Goal: Task Accomplishment & Management: Use online tool/utility

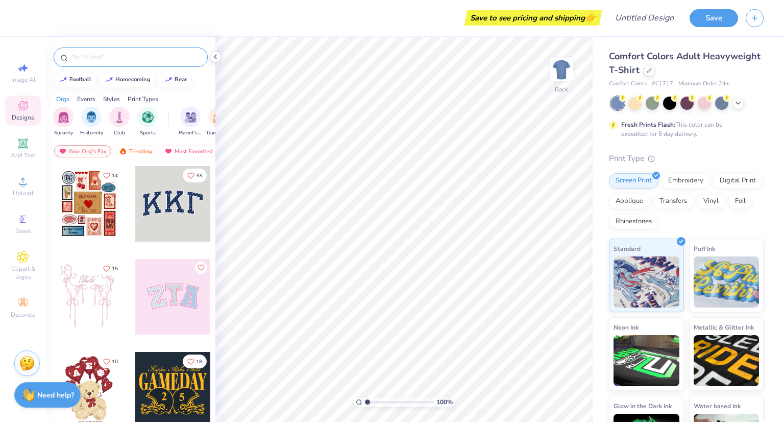
click at [126, 59] on input "text" at bounding box center [135, 57] width 131 height 10
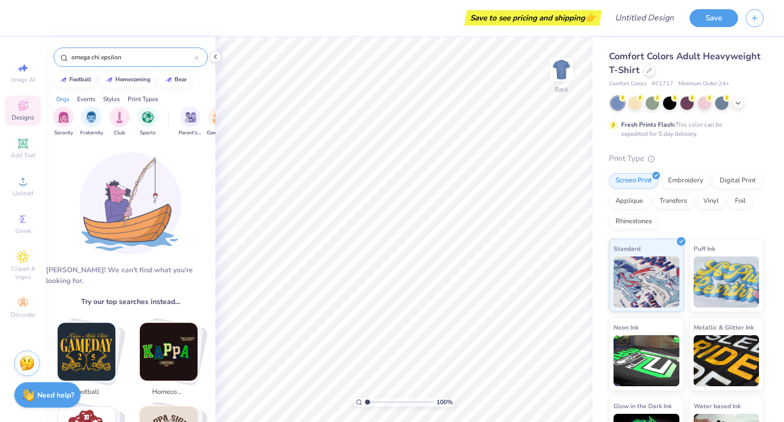
type input "omega chi epsilon"
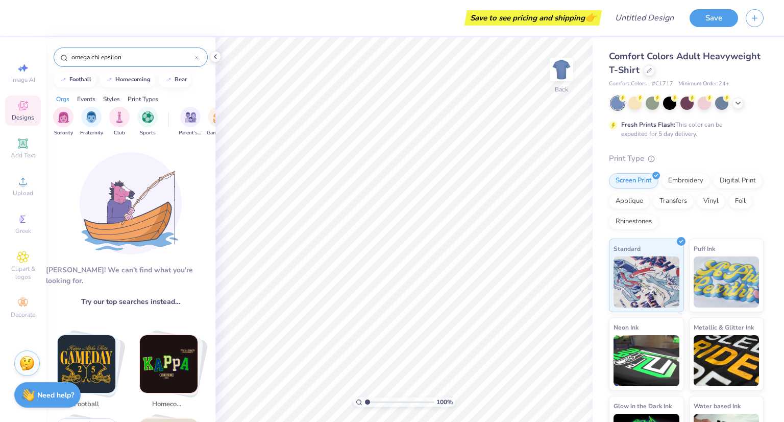
click at [196, 57] on icon at bounding box center [196, 58] width 4 height 4
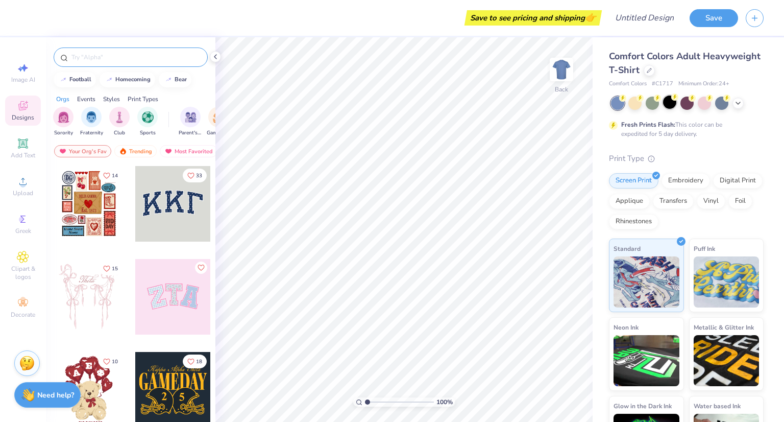
click at [670, 103] on div at bounding box center [669, 101] width 13 height 13
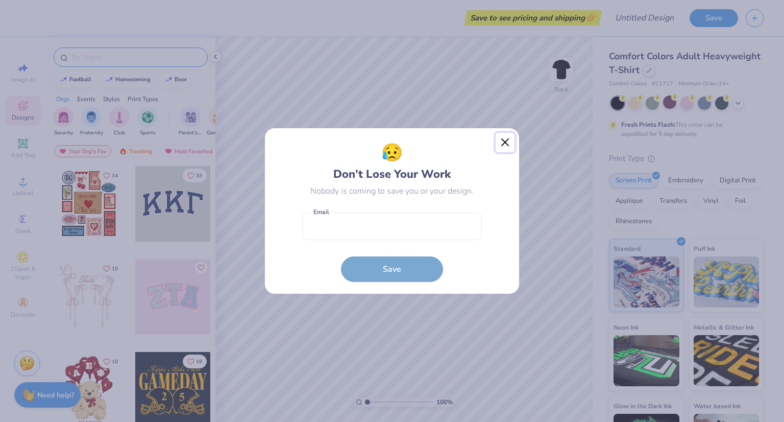
click at [509, 143] on button "Close" at bounding box center [505, 142] width 19 height 19
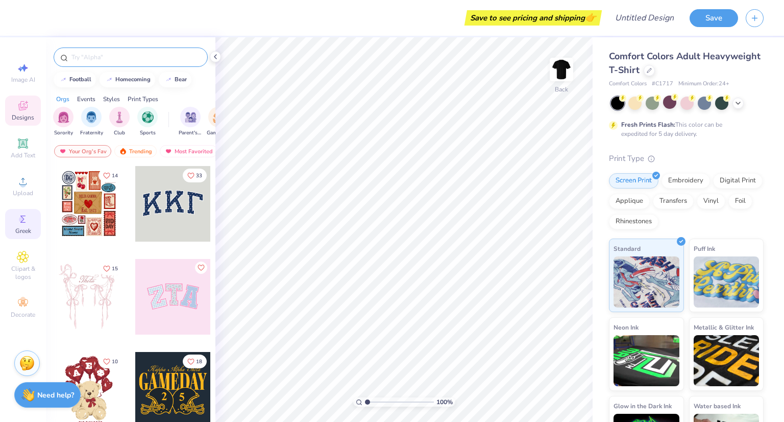
click at [18, 225] on div "Greek" at bounding box center [23, 224] width 36 height 30
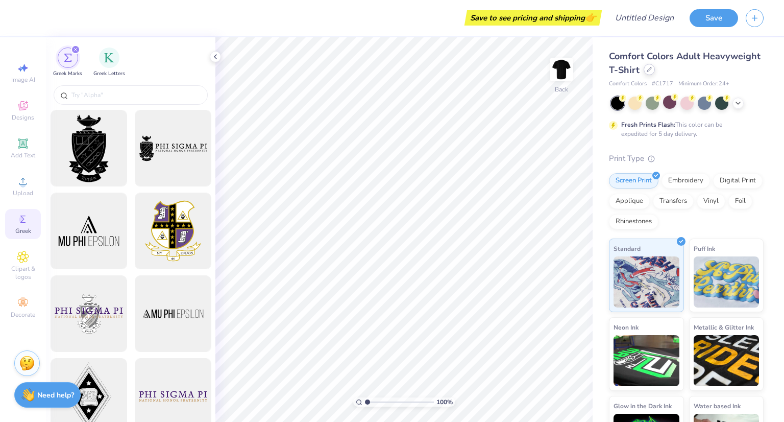
click at [655, 72] on div at bounding box center [649, 69] width 11 height 11
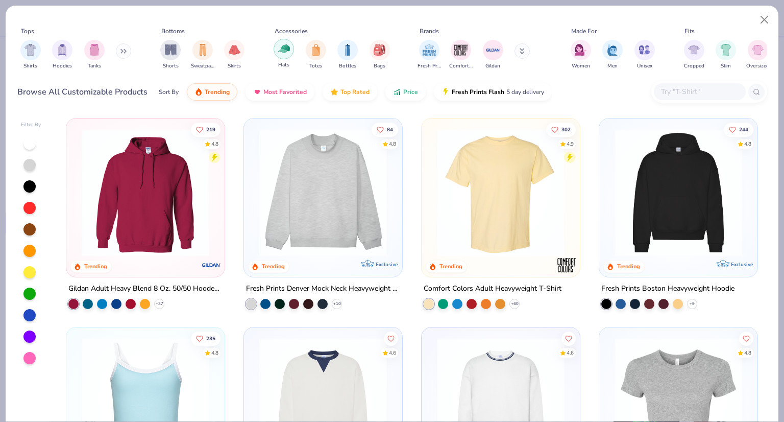
click at [278, 56] on div "filter for Hats" at bounding box center [284, 49] width 20 height 20
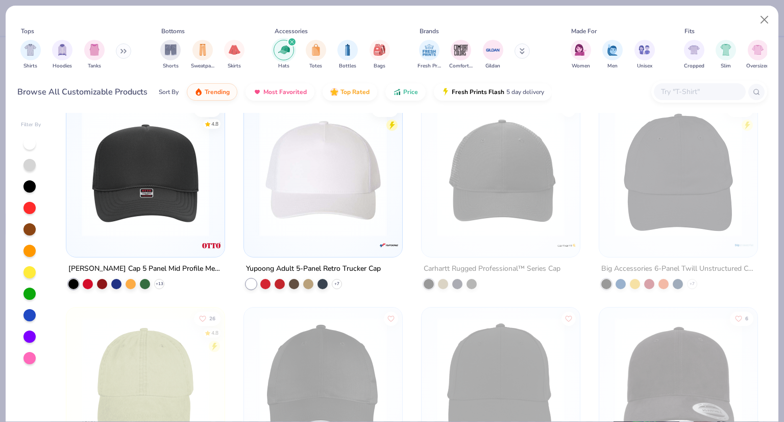
scroll to position [229, 0]
click at [317, 280] on div at bounding box center [322, 282] width 10 height 10
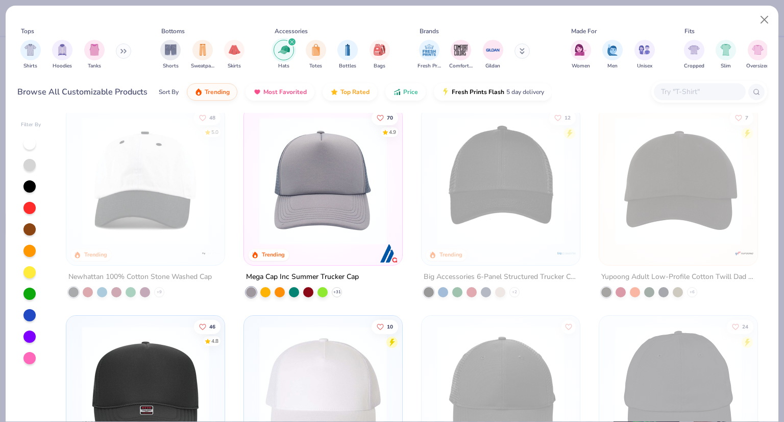
scroll to position [0, 0]
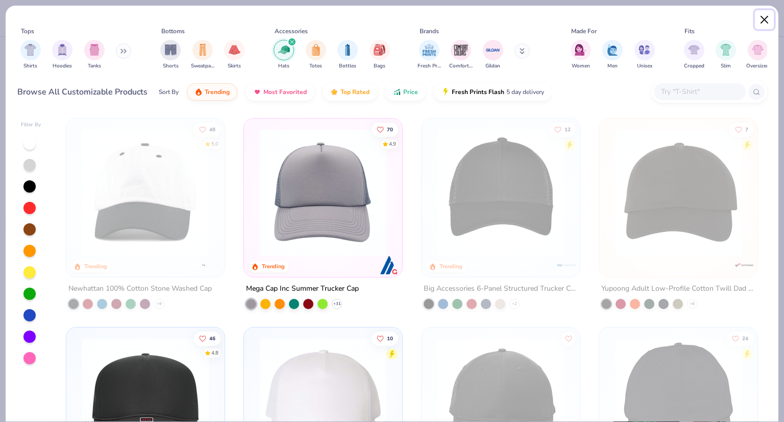
click at [760, 17] on button "Close" at bounding box center [764, 19] width 19 height 19
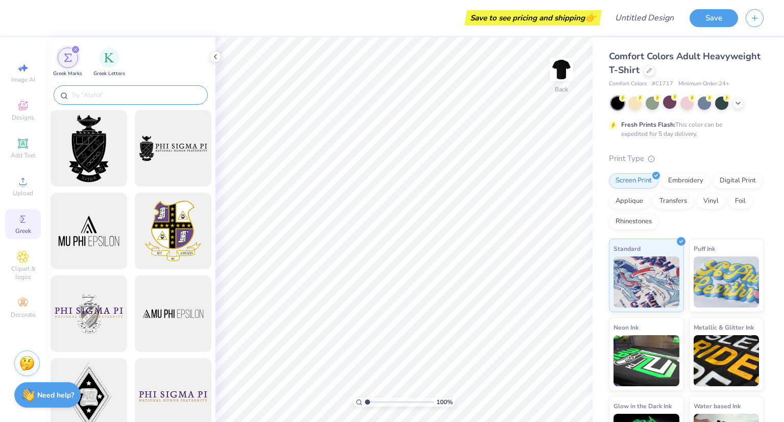
click at [125, 95] on input "text" at bounding box center [135, 95] width 131 height 10
click at [109, 54] on img "filter for Greek Letters" at bounding box center [109, 57] width 10 height 10
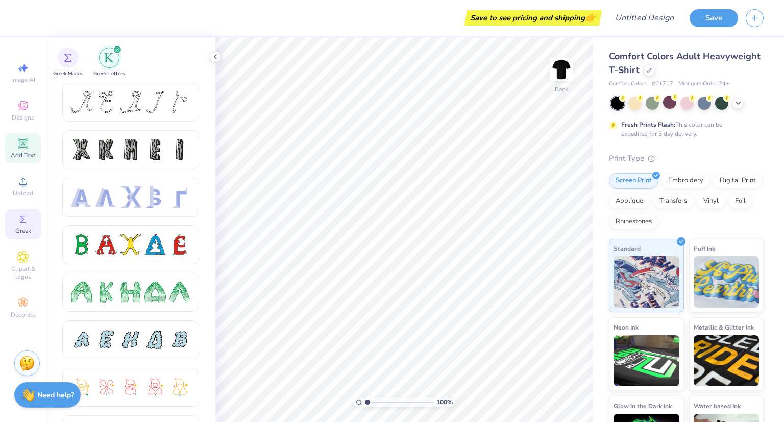
click at [17, 150] on div "Add Text" at bounding box center [23, 148] width 36 height 30
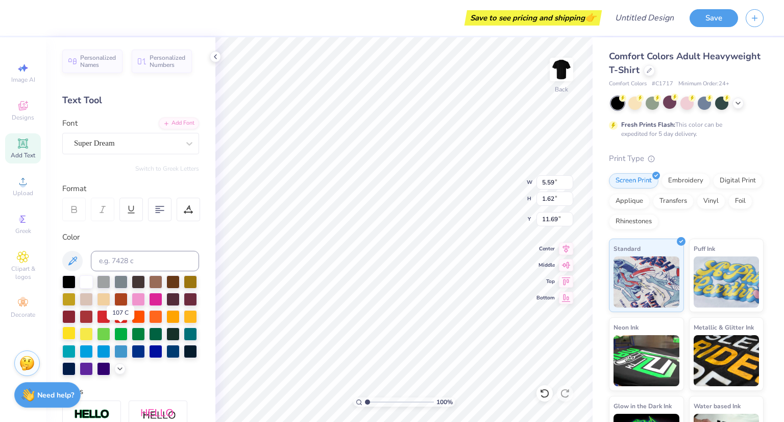
click at [76, 333] on div at bounding box center [68, 332] width 13 height 13
click at [135, 147] on div "Super Dream" at bounding box center [126, 143] width 107 height 16
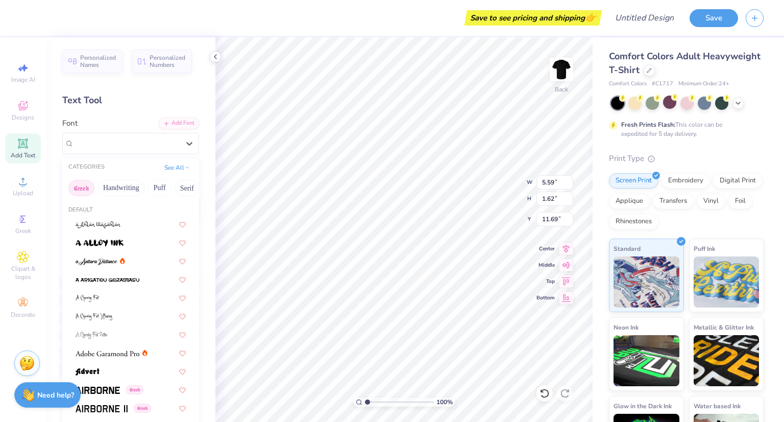
click at [86, 187] on button "Greek" at bounding box center [81, 188] width 26 height 16
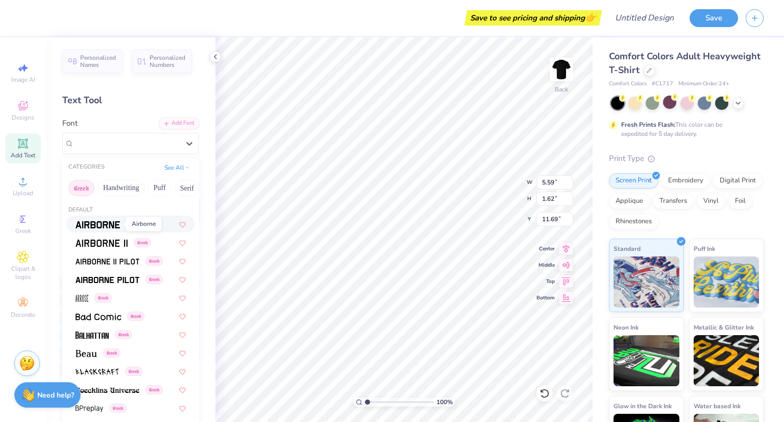
click at [103, 225] on img at bounding box center [98, 224] width 44 height 7
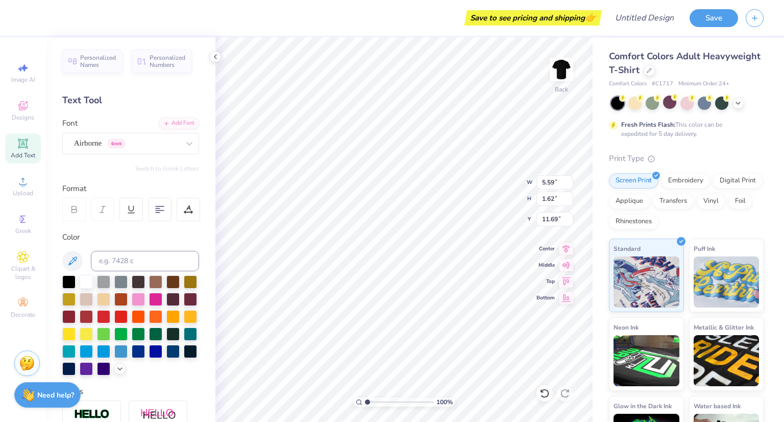
type input "5.35"
type input "1.69"
type input "11.65"
paste textarea "WCE"
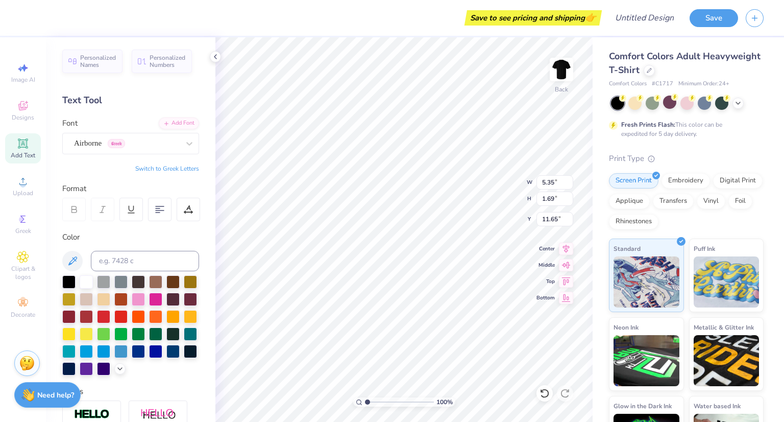
scroll to position [8, 1]
click at [173, 166] on button "Switch to Greek Letters" at bounding box center [167, 168] width 64 height 8
click at [173, 166] on button "Switch to Normal Letters" at bounding box center [165, 168] width 68 height 8
type textarea "X"
click at [165, 168] on button "Switch to Greek Letters" at bounding box center [167, 168] width 64 height 8
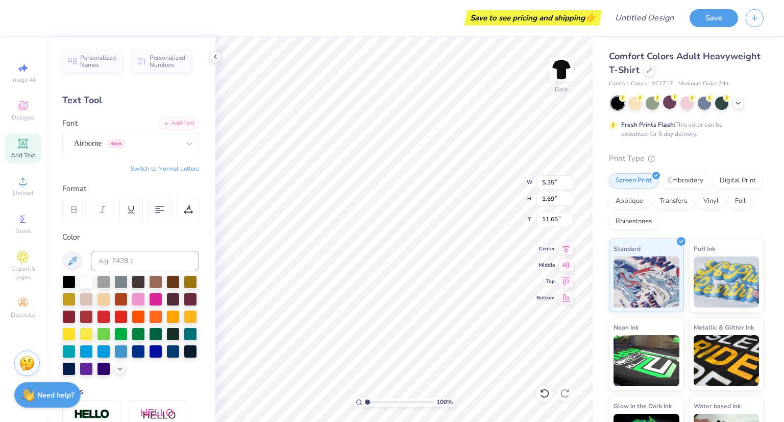
type textarea "ΟΧΕ"
type input "3.83"
type input "3.36"
type input "1.40"
type input "4.00"
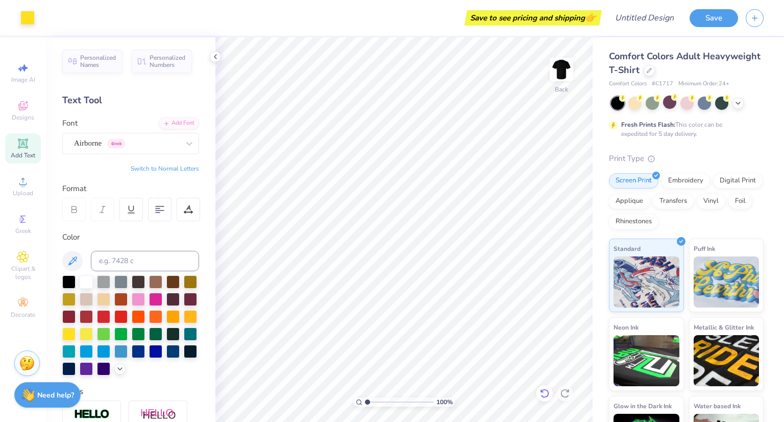
click at [543, 394] on icon at bounding box center [544, 393] width 10 height 10
click at [569, 396] on icon at bounding box center [565, 393] width 10 height 10
click at [558, 76] on img at bounding box center [561, 69] width 41 height 41
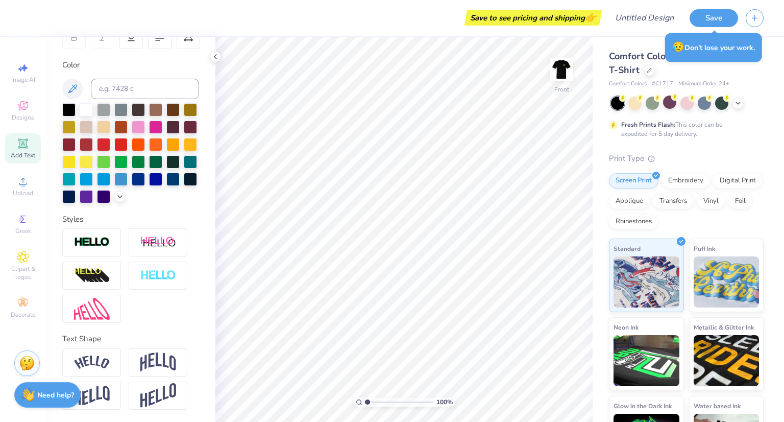
scroll to position [0, 0]
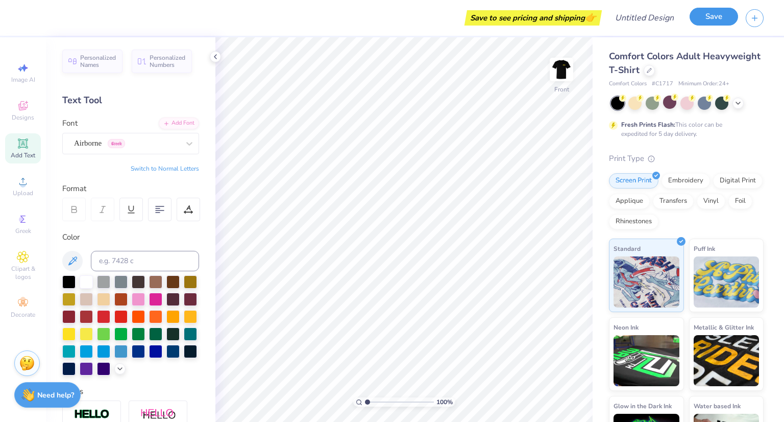
click at [718, 19] on button "Save" at bounding box center [714, 17] width 48 height 18
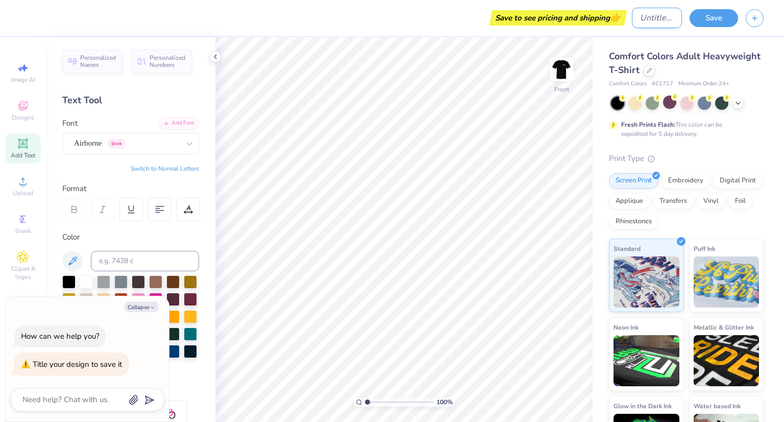
type textarea "x"
click at [665, 13] on input "Design Title" at bounding box center [657, 18] width 50 height 20
type input "O"
type textarea "x"
type input "OX"
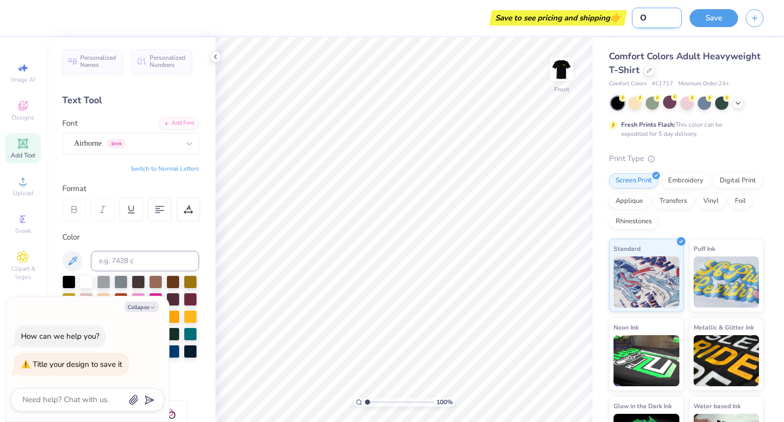
type textarea "x"
type input "OXE"
type textarea "x"
type input "OXE"
type textarea "x"
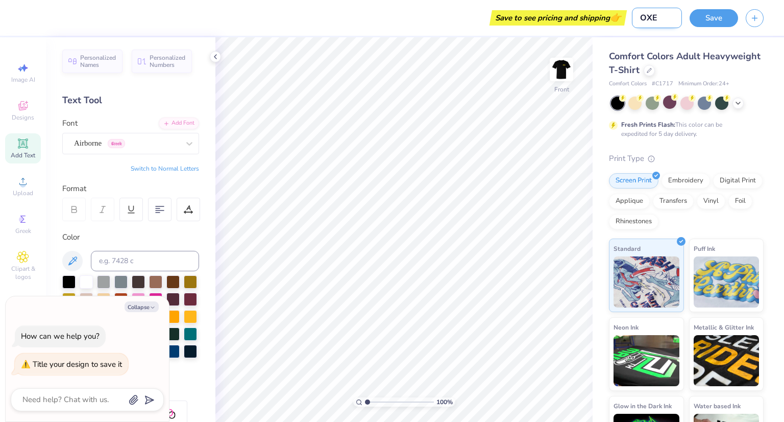
type input "OXE G"
type textarea "x"
type input "OXE GE"
type textarea "x"
type input "OXE GEn"
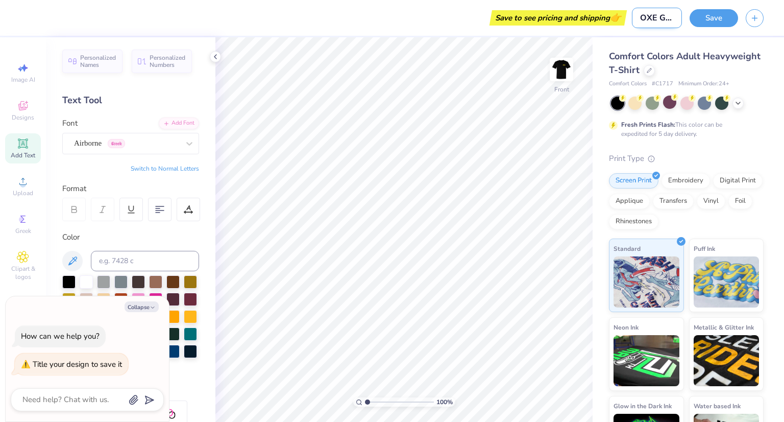
type textarea "x"
type input "OXE GE"
type textarea "x"
type input "OXE GEN"
type textarea "x"
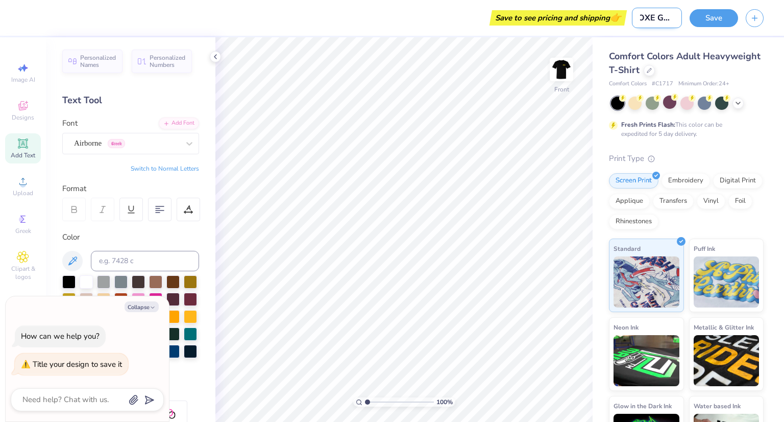
type input "OXE GEN"
type textarea "x"
type input "OXE GEN M"
type textarea "x"
type input "OXE GEN ME"
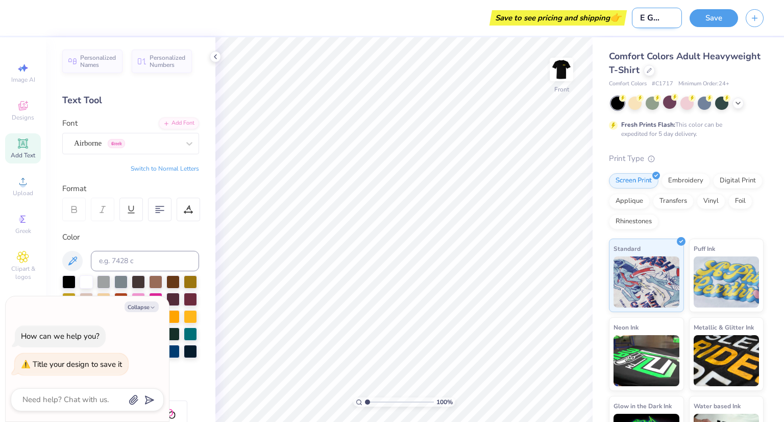
type textarea "x"
type input "OXE GEN MER"
type textarea "x"
type input "OXE GEN MERC"
type textarea "x"
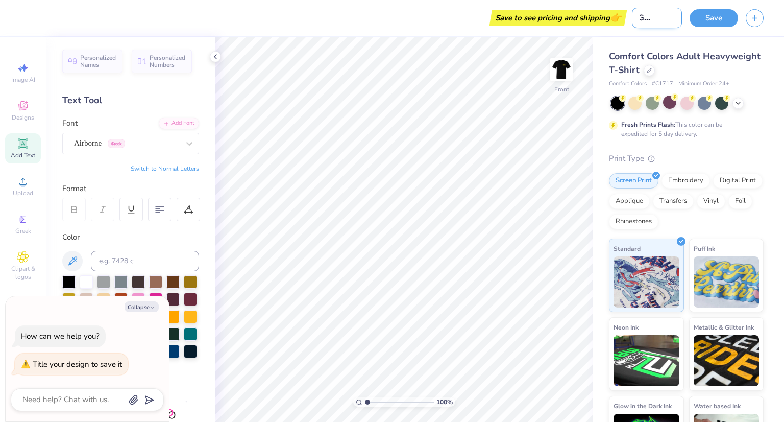
type input "OXE GEN MERCH"
type textarea "x"
type input "OXE GEN MERCH"
click at [716, 13] on button "Save" at bounding box center [714, 17] width 48 height 18
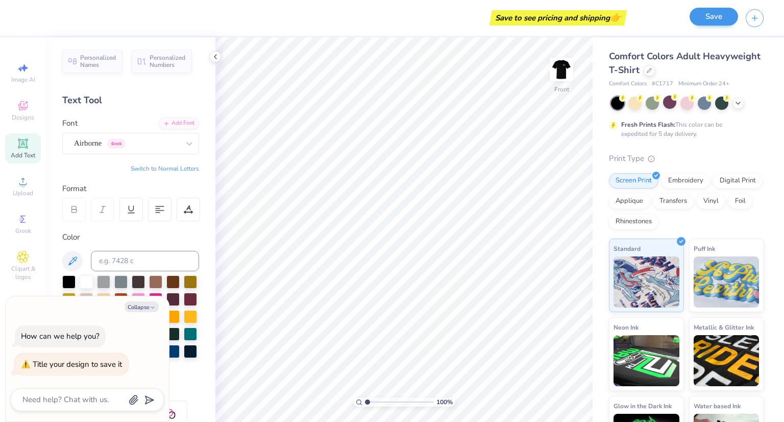
scroll to position [0, 0]
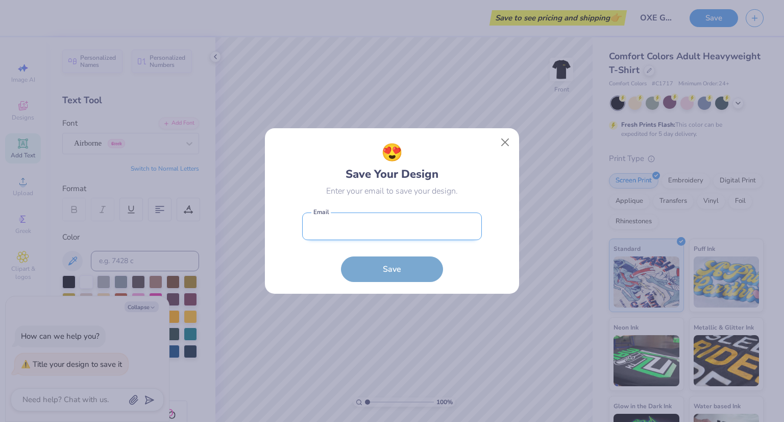
click at [395, 227] on input "email" at bounding box center [392, 226] width 180 height 28
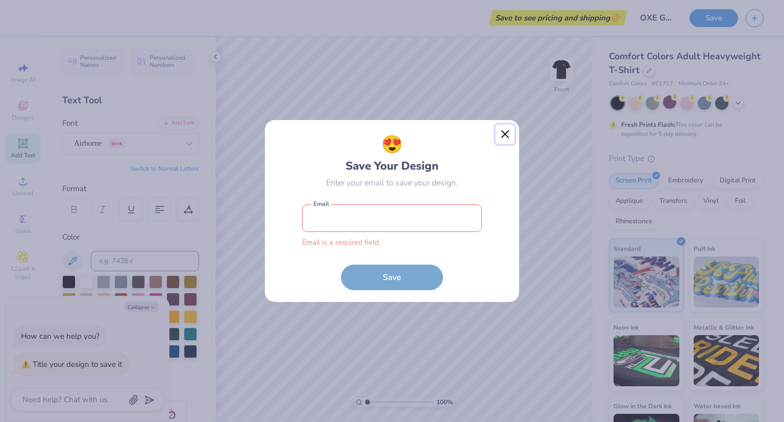
click at [505, 138] on button "Close" at bounding box center [505, 134] width 19 height 19
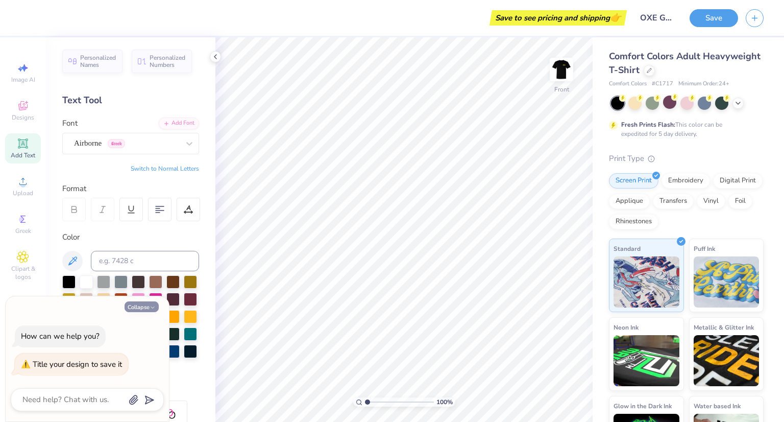
click at [131, 307] on button "Collapse" at bounding box center [142, 306] width 34 height 11
type textarea "x"
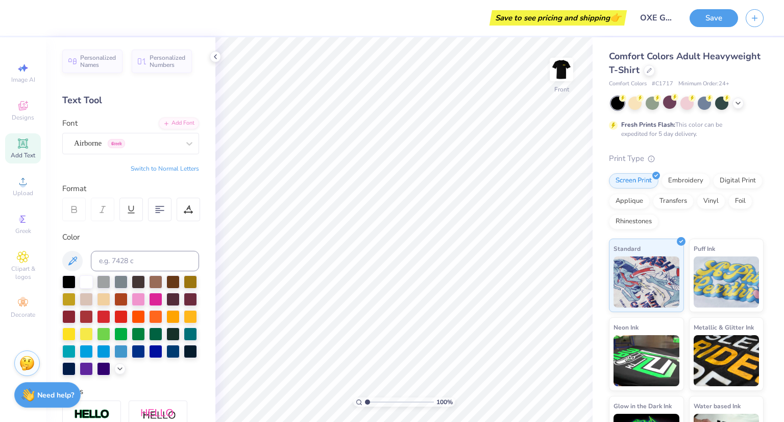
click at [29, 148] on icon at bounding box center [23, 143] width 12 height 12
click at [153, 139] on div "Super Dream" at bounding box center [126, 143] width 107 height 16
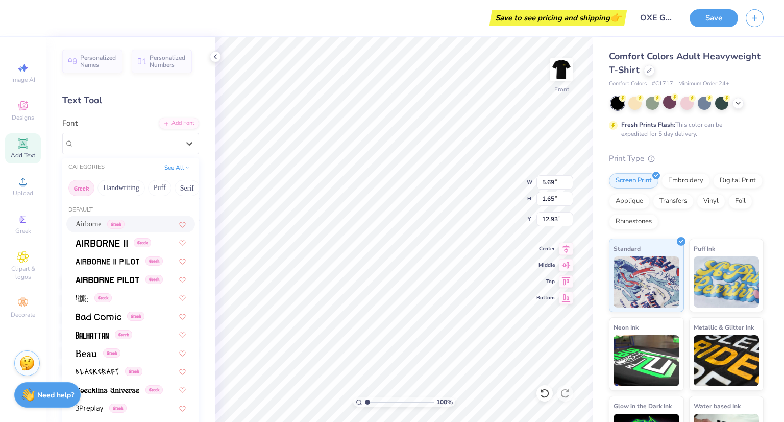
click at [81, 190] on button "Greek" at bounding box center [81, 188] width 26 height 16
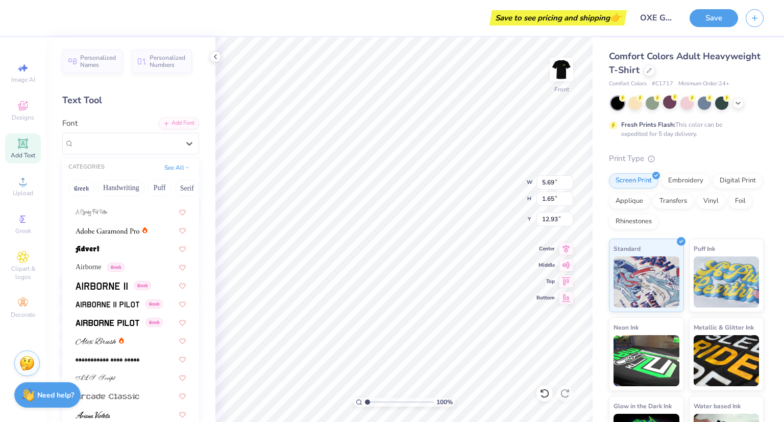
scroll to position [151, 0]
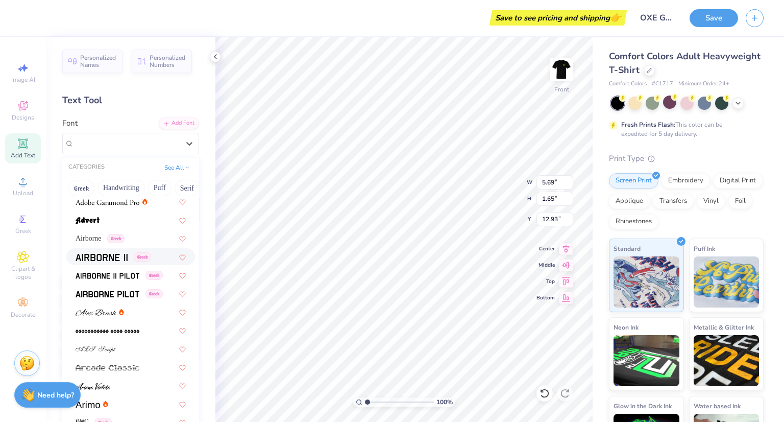
click at [100, 260] on img at bounding box center [102, 257] width 52 height 7
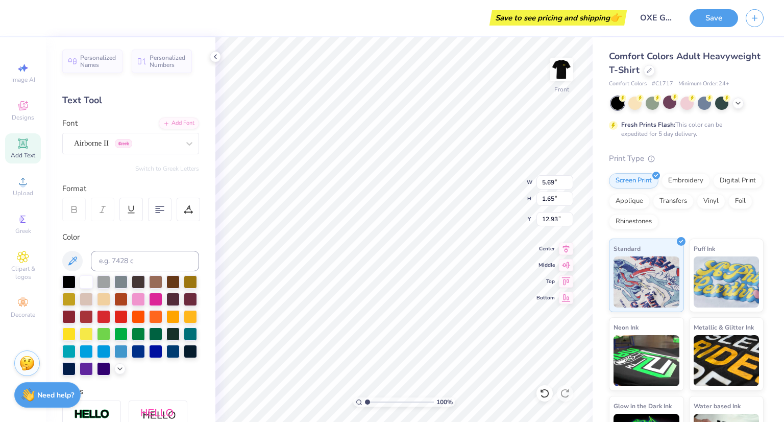
type input "5.33"
type input "1.72"
type input "12.89"
click at [162, 168] on button "Switch to Greek Letters" at bounding box center [167, 168] width 64 height 8
type input "5.40"
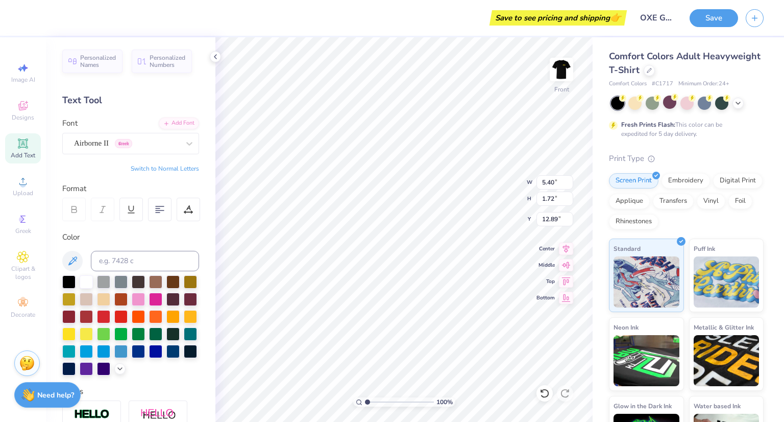
scroll to position [8, 2]
type textarea "Τ"
type textarea "Ο"
click at [167, 165] on button "Switch to Normal Letters" at bounding box center [165, 168] width 68 height 8
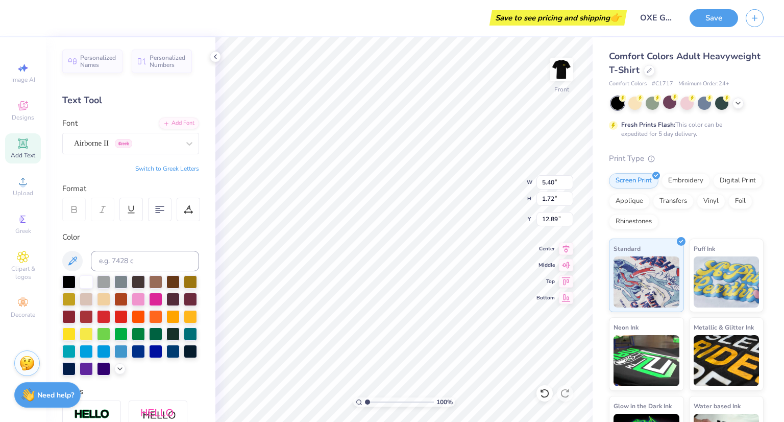
click at [167, 165] on button "Switch to Greek Letters" at bounding box center [167, 168] width 64 height 8
click at [566, 64] on img at bounding box center [561, 69] width 41 height 41
type textarea "ωΧΕ"
click at [561, 76] on img at bounding box center [561, 69] width 41 height 41
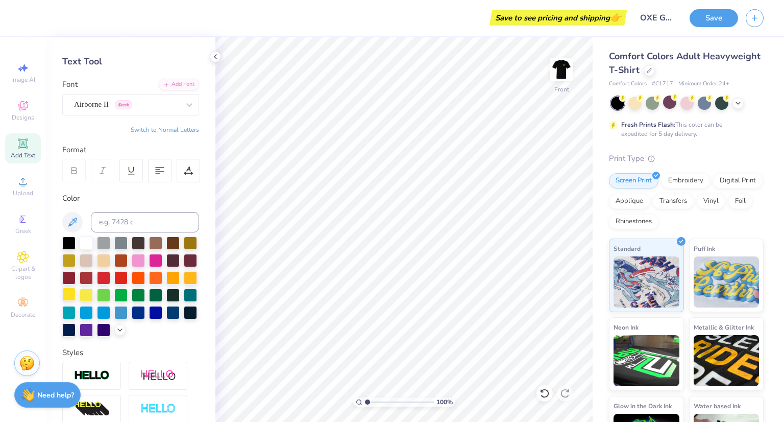
scroll to position [0, 0]
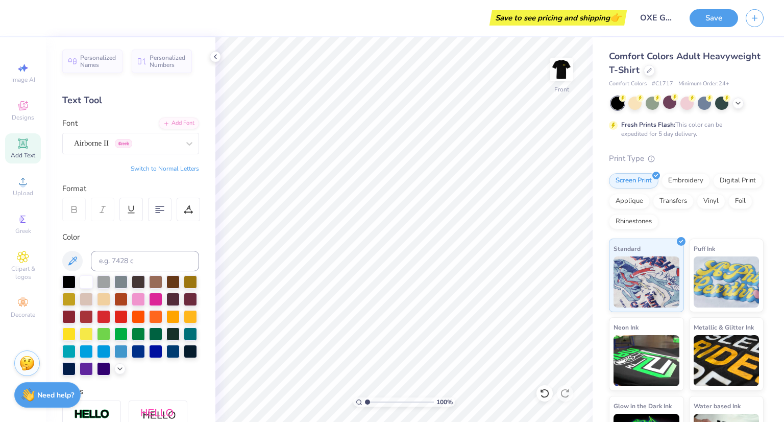
click at [24, 143] on icon at bounding box center [23, 143] width 8 height 8
click at [184, 141] on icon at bounding box center [189, 143] width 10 height 10
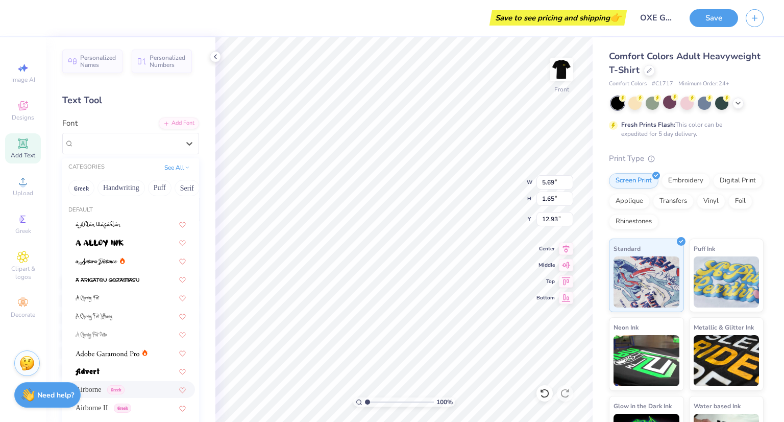
click at [102, 386] on span "Airborne" at bounding box center [89, 389] width 26 height 11
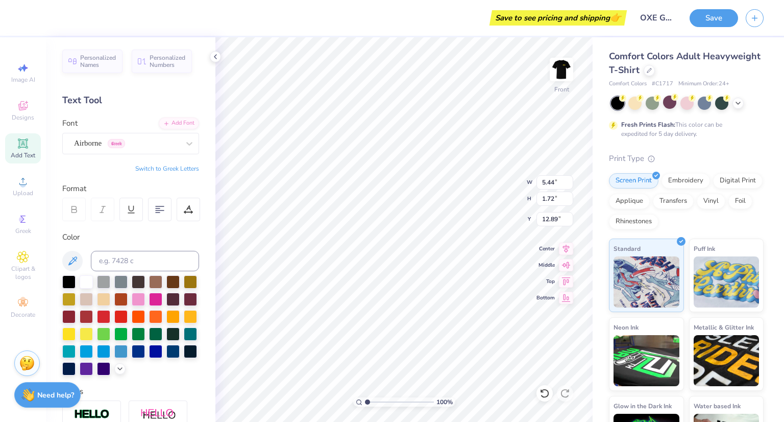
type input "5.44"
type input "1.72"
type input "12.89"
click at [186, 171] on button "Switch to Greek Letters" at bounding box center [167, 168] width 64 height 8
type input "5.42"
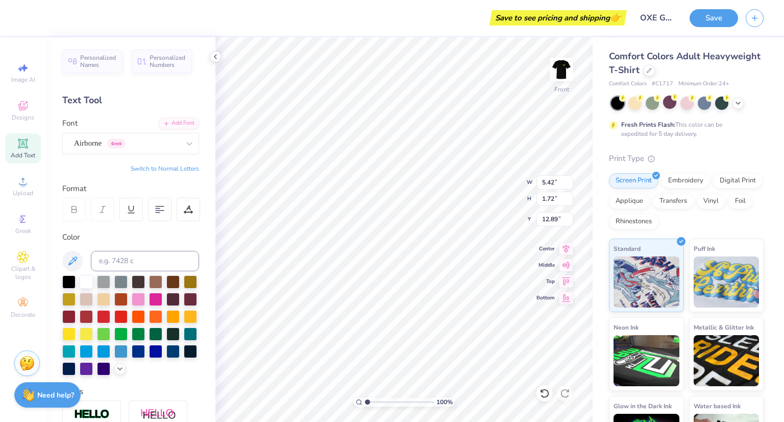
scroll to position [8, 1]
type textarea "Ω"
type input "5.34"
type input "3.03"
type input "4.22"
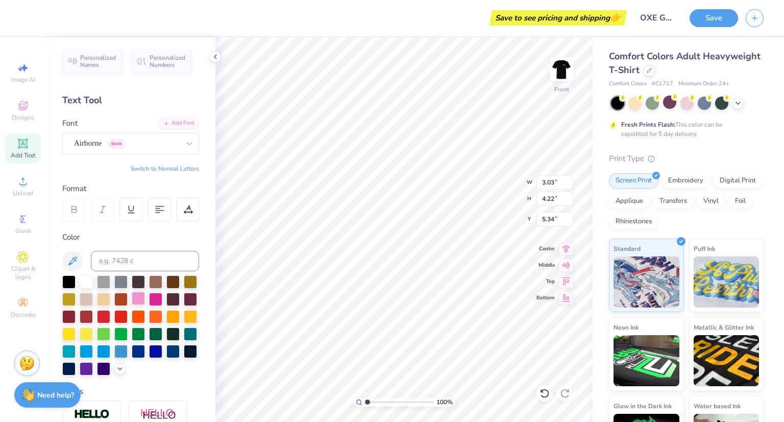
type input "4.12"
click at [76, 329] on div at bounding box center [68, 332] width 13 height 13
click at [375, 147] on li "Copy" at bounding box center [392, 149] width 80 height 20
click at [370, 209] on li "Paste" at bounding box center [382, 211] width 80 height 20
type textarea "Ξ"
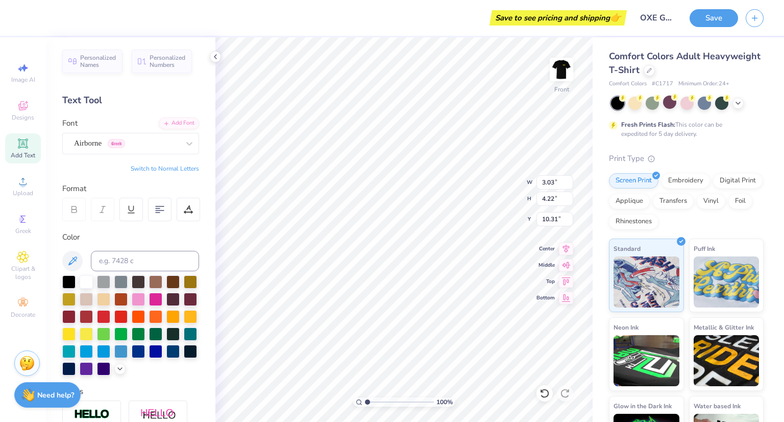
type textarea "Χ"
type input "10.28"
click at [370, 213] on li "Paste" at bounding box center [391, 211] width 80 height 20
type textarea "Ε"
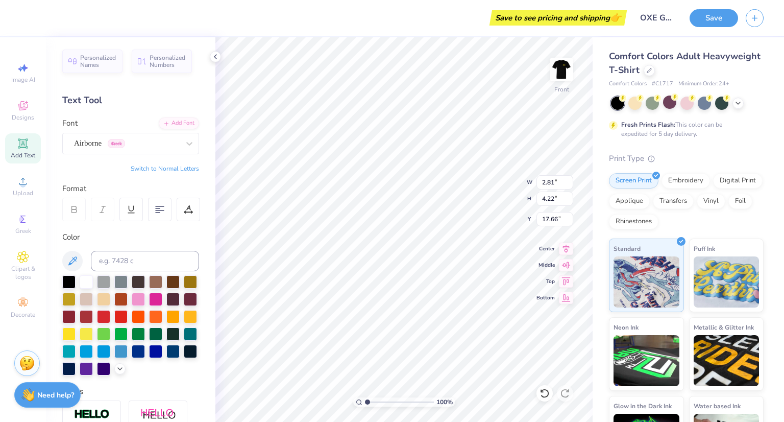
type input "17.73"
type input "3.25"
type input "11.04"
type input "3.03"
type input "4.45"
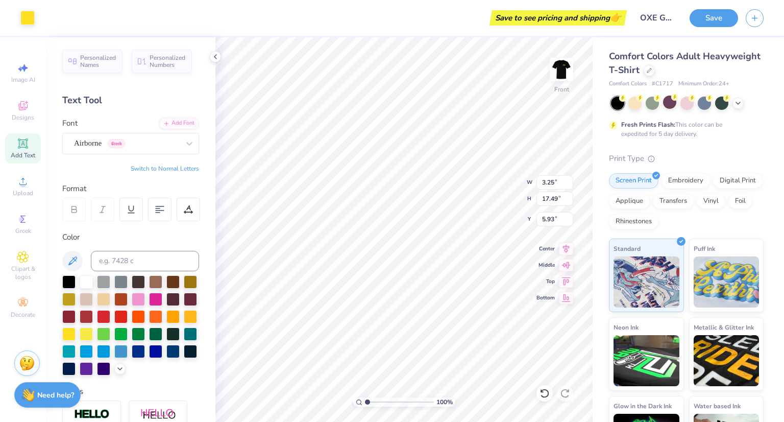
type input "5.93"
type textarea "ο"
click at [448, 399] on div "100 %" at bounding box center [404, 229] width 384 height 384
type input "3.15"
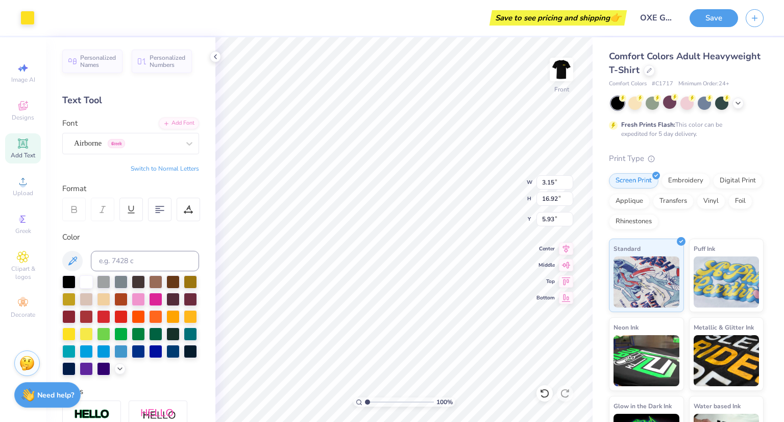
type input "16.92"
type input "5.29"
click at [562, 74] on img at bounding box center [561, 69] width 41 height 41
click at [562, 74] on img at bounding box center [561, 69] width 20 height 20
click at [439, 211] on li "Paste" at bounding box center [465, 211] width 80 height 20
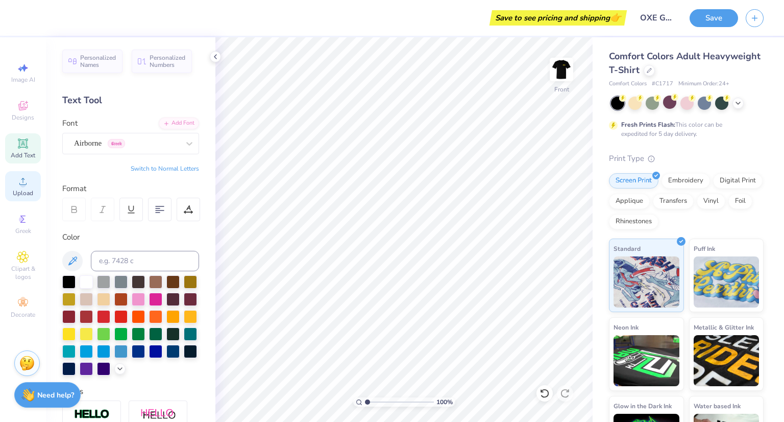
click at [20, 184] on circle at bounding box center [23, 185] width 6 height 6
click at [20, 190] on span "Upload" at bounding box center [23, 193] width 20 height 8
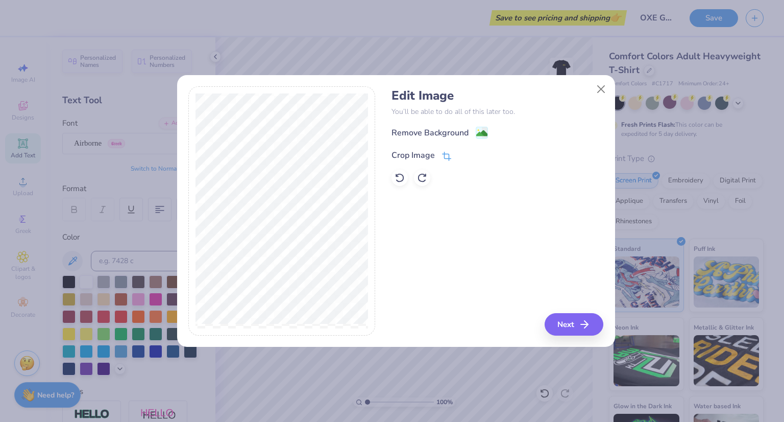
click at [444, 154] on icon at bounding box center [447, 155] width 7 height 7
click at [480, 135] on div "Remove Background Crop Image" at bounding box center [497, 156] width 212 height 60
click at [459, 131] on div "Remove Background Crop Image" at bounding box center [497, 156] width 212 height 60
click at [478, 152] on icon at bounding box center [478, 154] width 6 height 6
click at [479, 133] on image at bounding box center [481, 134] width 11 height 11
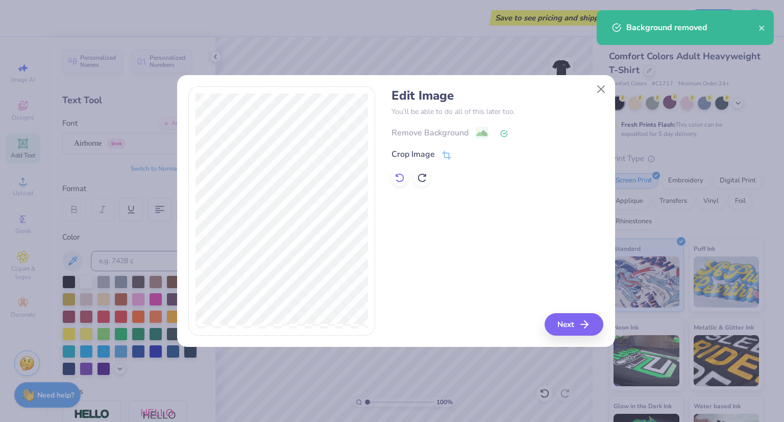
click at [400, 176] on icon at bounding box center [400, 178] width 10 height 10
click at [587, 329] on icon "button" at bounding box center [587, 324] width 12 height 12
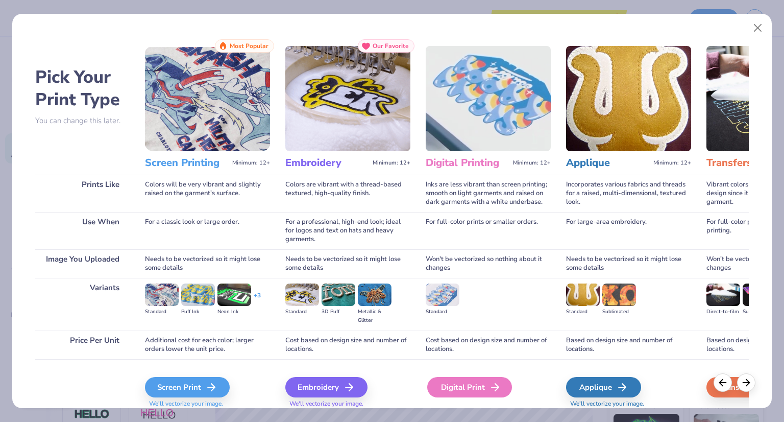
click at [478, 385] on div "Digital Print" at bounding box center [469, 387] width 85 height 20
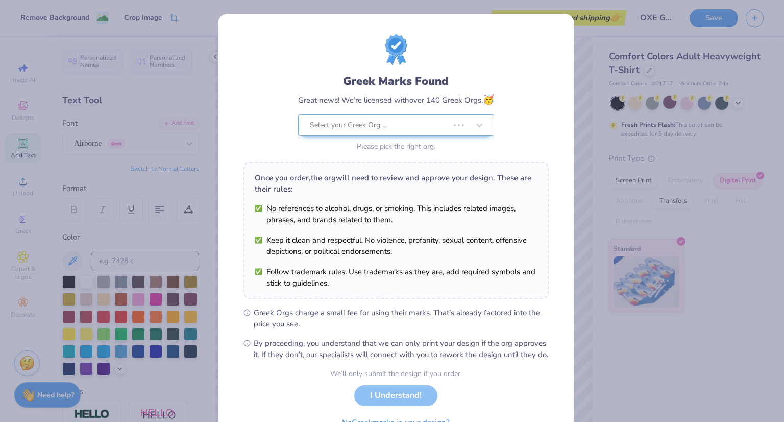
click at [412, 205] on body "Remove Background Crop Image Save to see pricing and shipping 👉 Design Title OX…" at bounding box center [392, 211] width 784 height 422
type input "3.90"
click at [421, 121] on div at bounding box center [389, 124] width 159 height 13
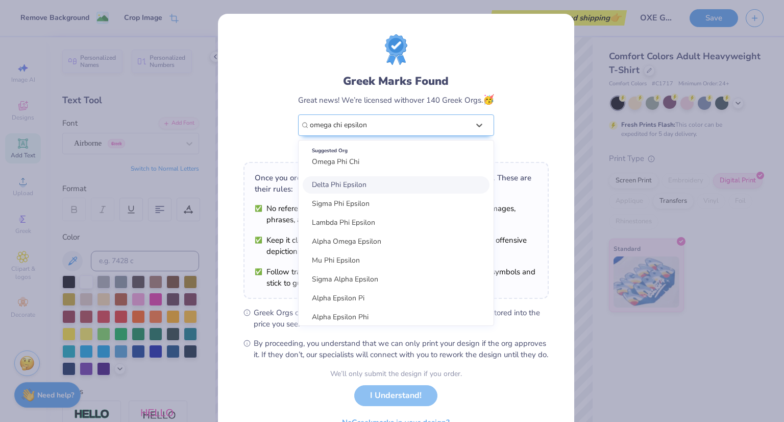
type input "omega chi epsilon"
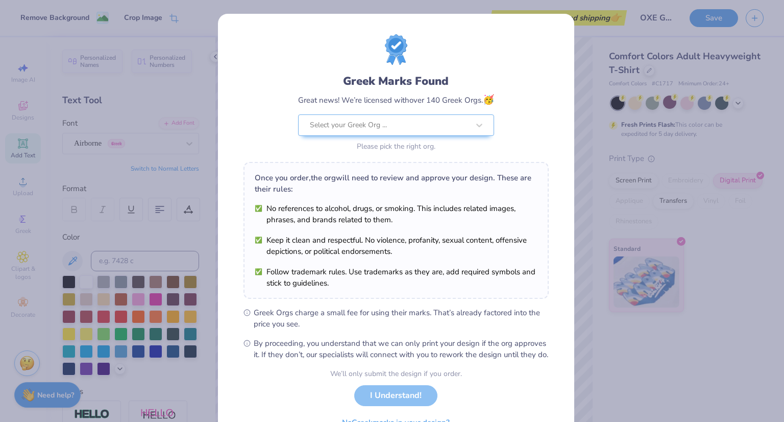
click at [541, 116] on div "Greek Marks Found Great news! We’re licensed with over 140 Greek Orgs. 🥳 Select…" at bounding box center [395, 93] width 305 height 119
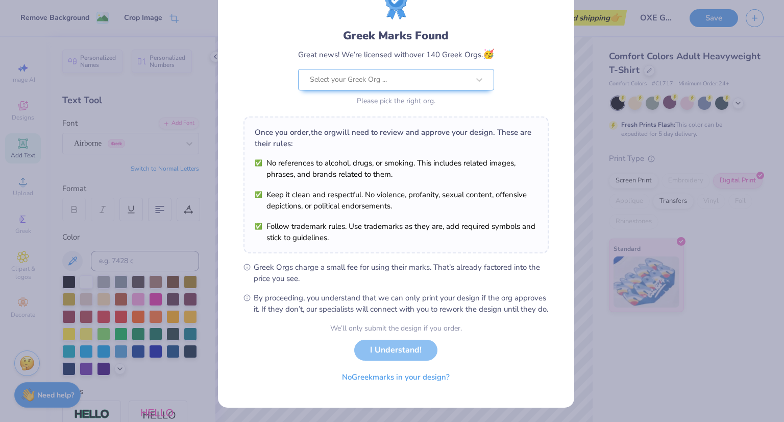
click at [383, 349] on div "We’ll only submit the design if you order. I Understand! No Greek marks in your…" at bounding box center [396, 355] width 132 height 64
click at [429, 377] on button "No Greek marks in your design?" at bounding box center [395, 374] width 125 height 21
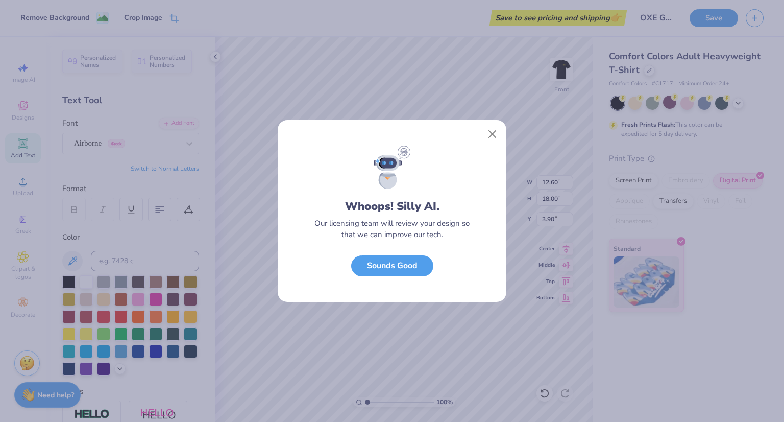
scroll to position [0, 0]
click at [402, 264] on button "Sounds Good" at bounding box center [392, 263] width 82 height 21
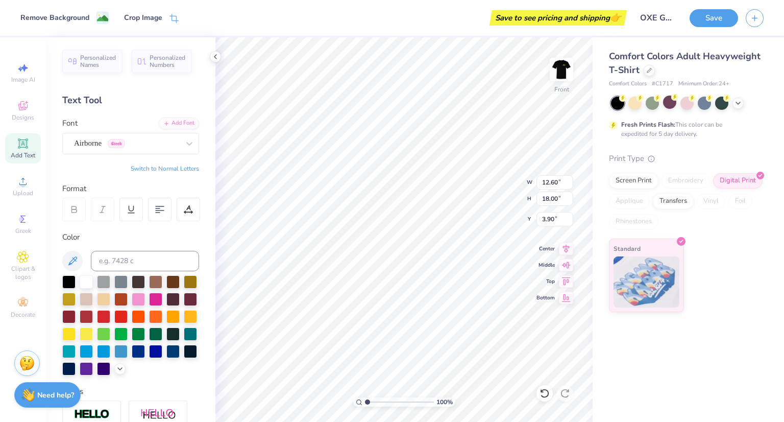
type input "3.99"
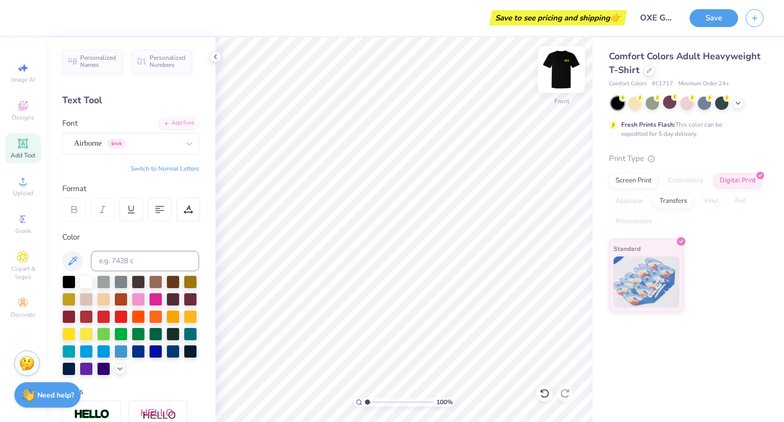
click at [565, 63] on img at bounding box center [561, 69] width 41 height 41
click at [562, 76] on img at bounding box center [561, 69] width 41 height 41
click at [553, 78] on img at bounding box center [561, 69] width 20 height 20
click at [783, 272] on div "Comfort Colors Adult Heavyweight T-Shirt Comfort Colors # C1717 Minimum Order: …" at bounding box center [688, 174] width 191 height 275
click at [704, 15] on button "Save" at bounding box center [714, 17] width 48 height 18
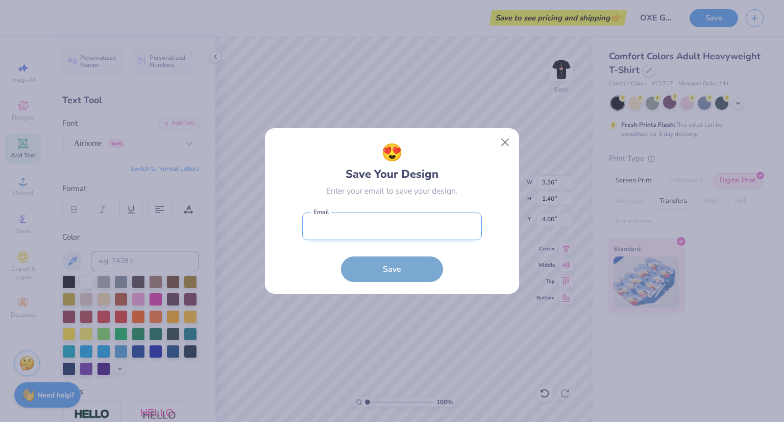
click at [418, 218] on input "email" at bounding box center [392, 226] width 180 height 28
type input "[EMAIL_ADDRESS][DOMAIN_NAME]"
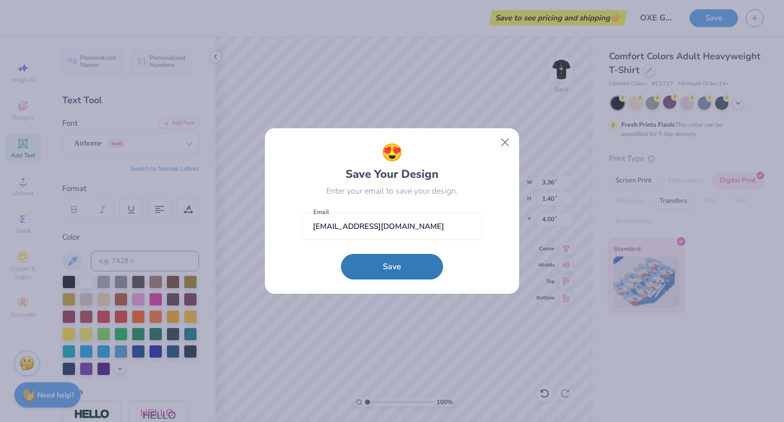
click at [396, 279] on form "[EMAIL_ADDRESS][DOMAIN_NAME] Email Save" at bounding box center [392, 244] width 180 height 75
click at [382, 263] on button "Save" at bounding box center [392, 267] width 102 height 26
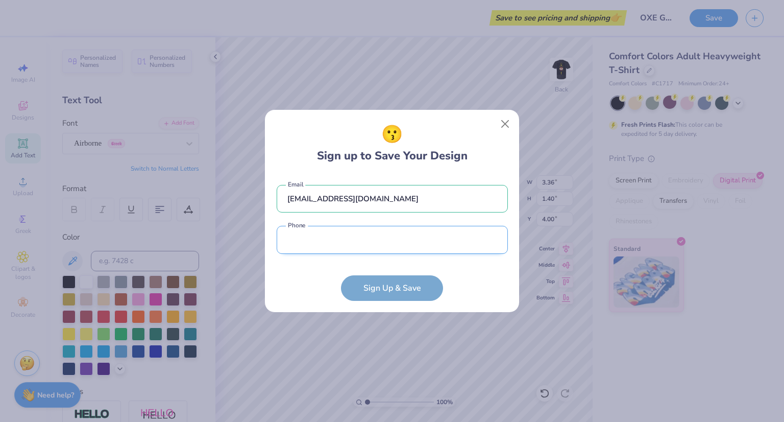
click at [357, 239] on input "tel" at bounding box center [392, 240] width 231 height 28
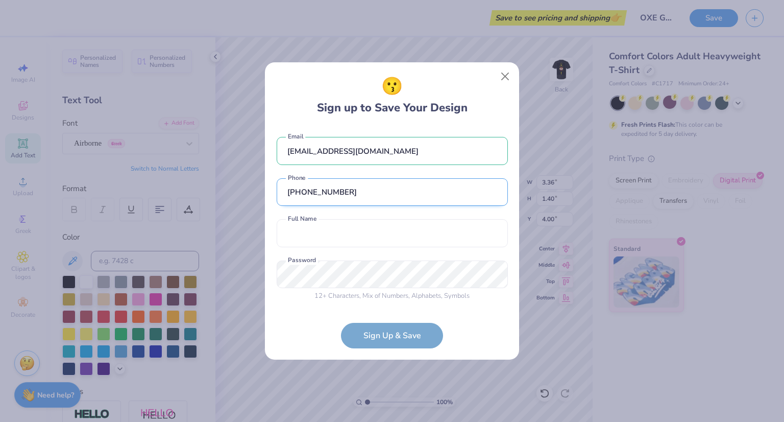
type input "[PHONE_NUMBER]"
click at [357, 239] on input "text" at bounding box center [392, 233] width 231 height 28
type input "[PERSON_NAME]"
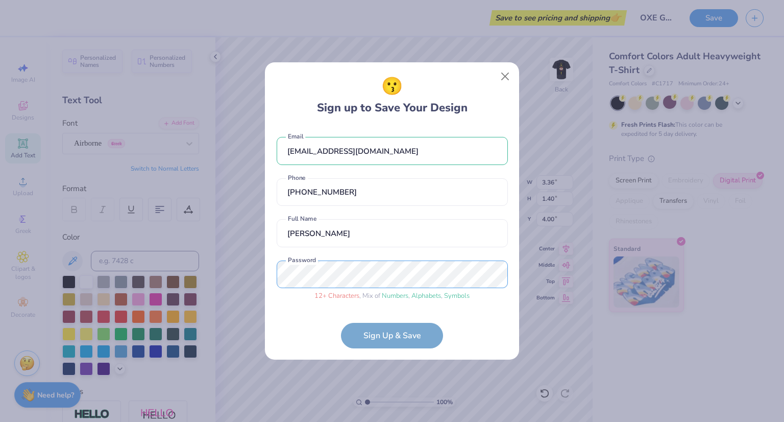
click at [202, 281] on div "😗 Sign up to Save Your Design [EMAIL_ADDRESS][DOMAIN_NAME] Email [PHONE_NUMBER]…" at bounding box center [392, 211] width 784 height 422
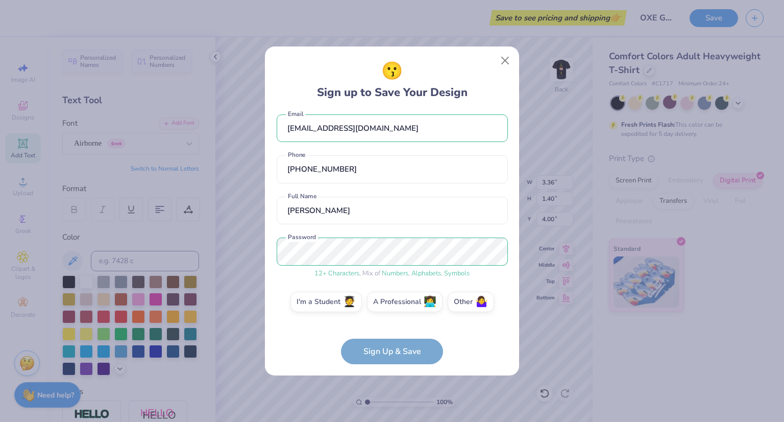
click at [392, 350] on form "[EMAIL_ADDRESS][DOMAIN_NAME] Email [PHONE_NUMBER] Phone [PERSON_NAME] Full Name…" at bounding box center [392, 237] width 231 height 253
click at [329, 296] on label "I'm a Student 🧑‍🎓" at bounding box center [325, 300] width 71 height 20
click at [389, 308] on input "I'm a Student 🧑‍🎓" at bounding box center [392, 311] width 7 height 7
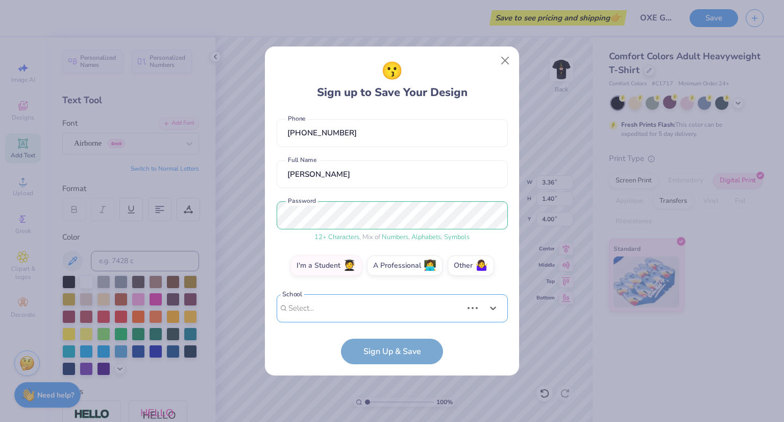
click at [380, 313] on div "[EMAIL_ADDRESS][DOMAIN_NAME] Email [PHONE_NUMBER] Phone [PERSON_NAME] Full Name…" at bounding box center [392, 216] width 231 height 211
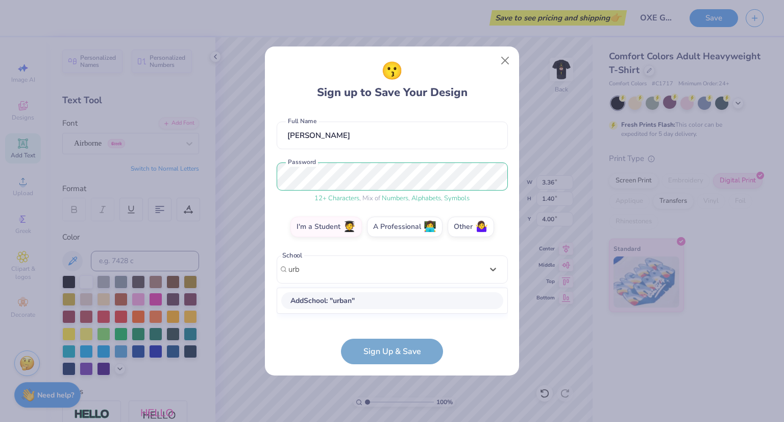
scroll to position [73, 0]
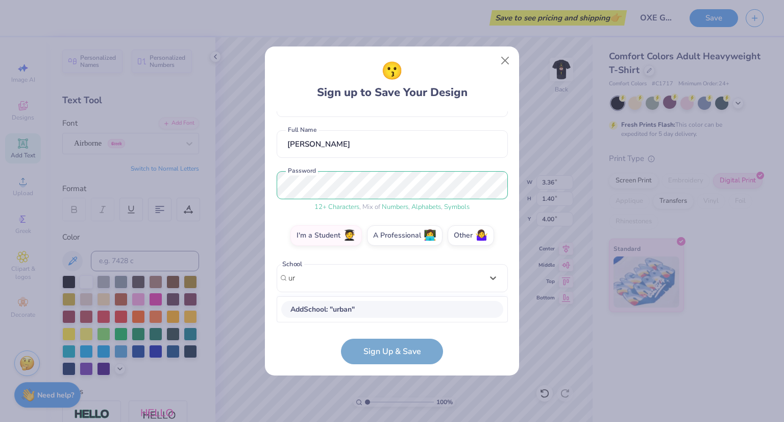
type input "u"
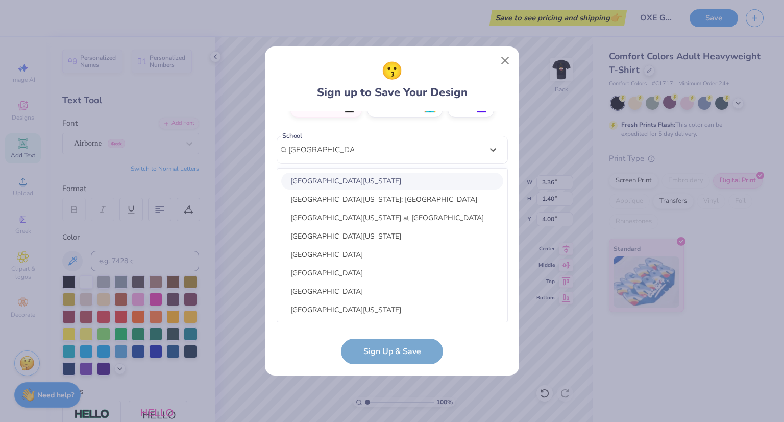
click at [394, 180] on div "[GEOGRAPHIC_DATA][US_STATE]" at bounding box center [392, 181] width 222 height 17
type input "[GEOGRAPHIC_DATA][US_STATE]"
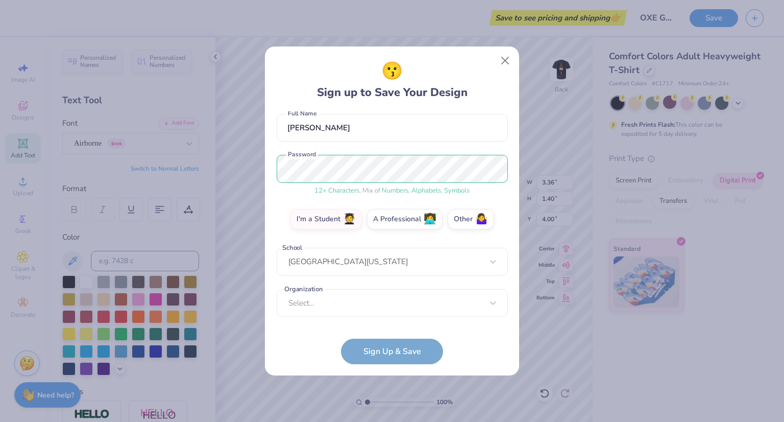
scroll to position [90, 0]
click at [395, 315] on div "option focused, 1 of 15. 15 results available. Use Up and Down to choose option…" at bounding box center [392, 382] width 231 height 186
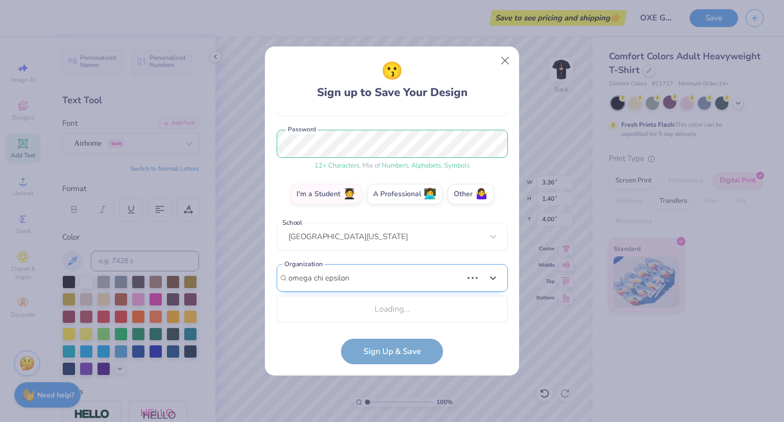
scroll to position [242, 0]
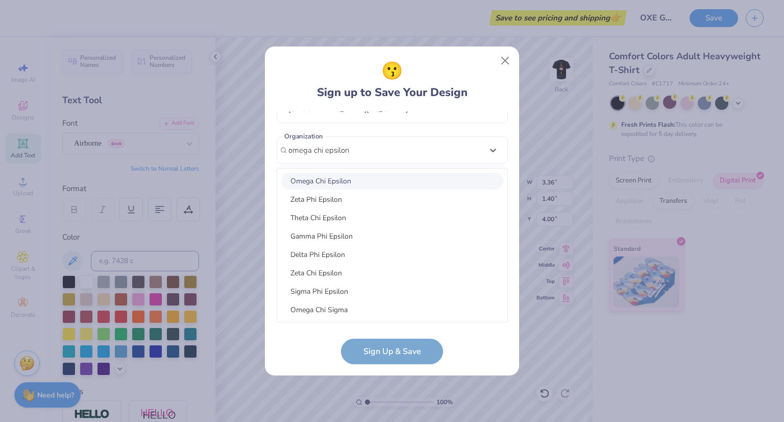
click at [346, 179] on div "Omega Chi Epsilon" at bounding box center [392, 181] width 222 height 17
type input "omega chi epsilon"
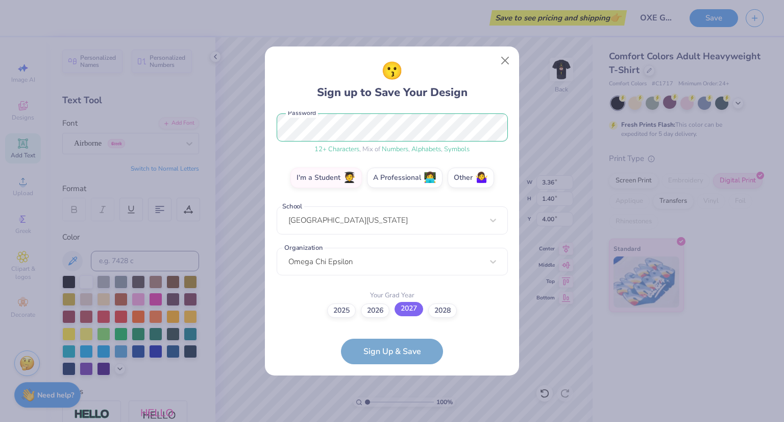
click at [412, 310] on label "2027" at bounding box center [409, 309] width 29 height 14
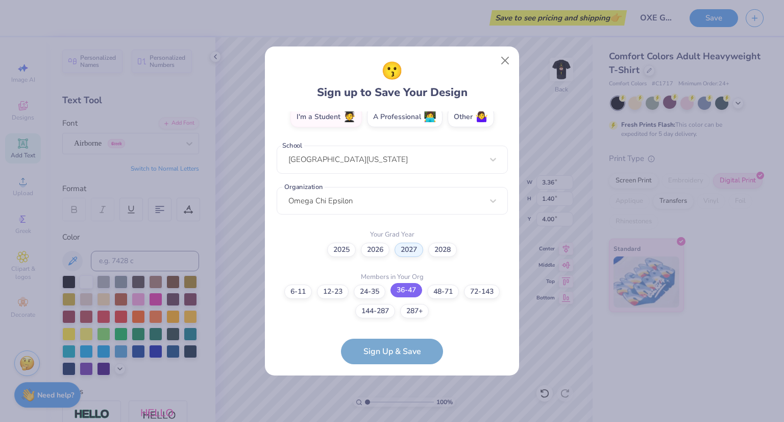
click at [411, 291] on label "36-47" at bounding box center [406, 290] width 32 height 14
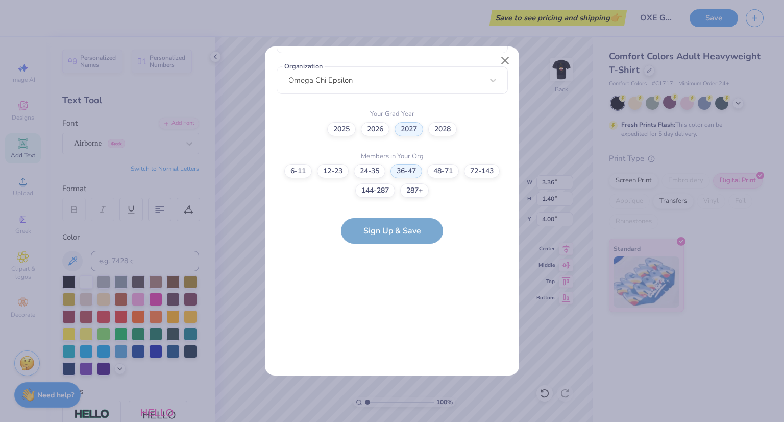
scroll to position [0, 0]
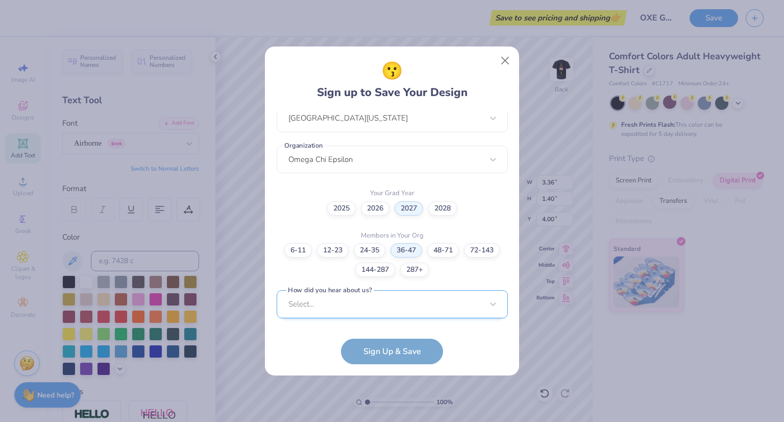
click at [448, 309] on div "Select..." at bounding box center [392, 304] width 231 height 28
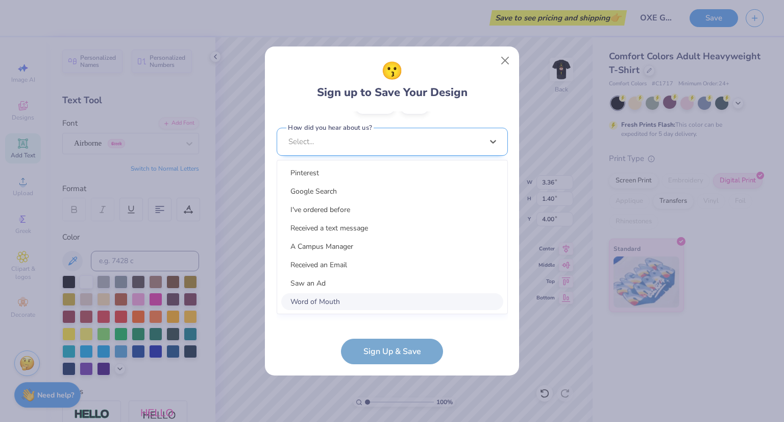
scroll to position [386, 0]
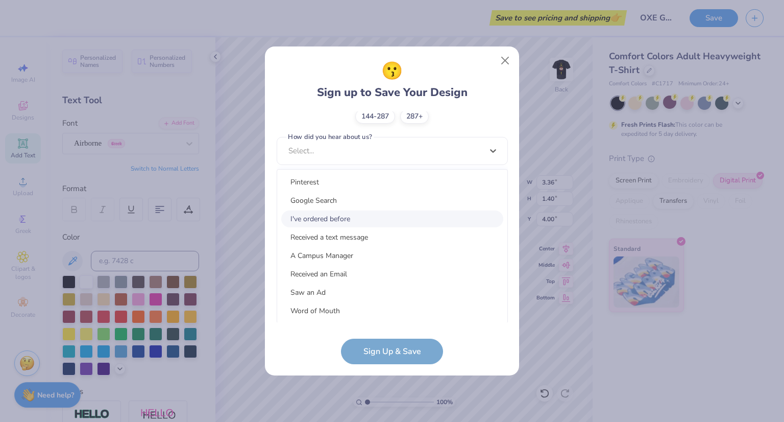
click at [370, 224] on div "I've ordered before" at bounding box center [392, 218] width 222 height 17
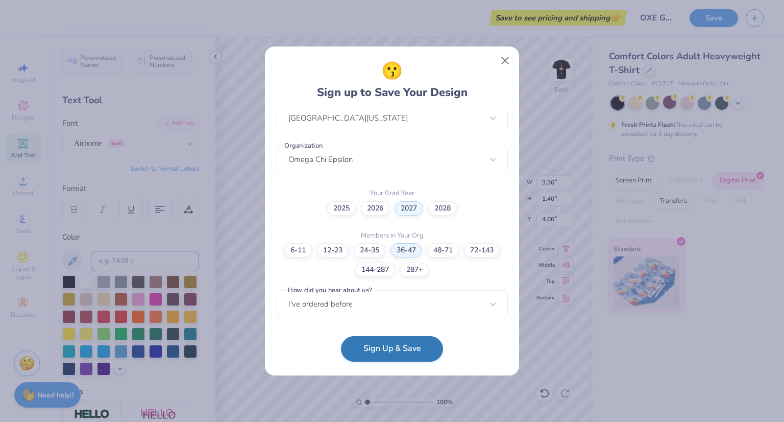
click at [387, 349] on button "Sign Up & Save" at bounding box center [392, 349] width 102 height 26
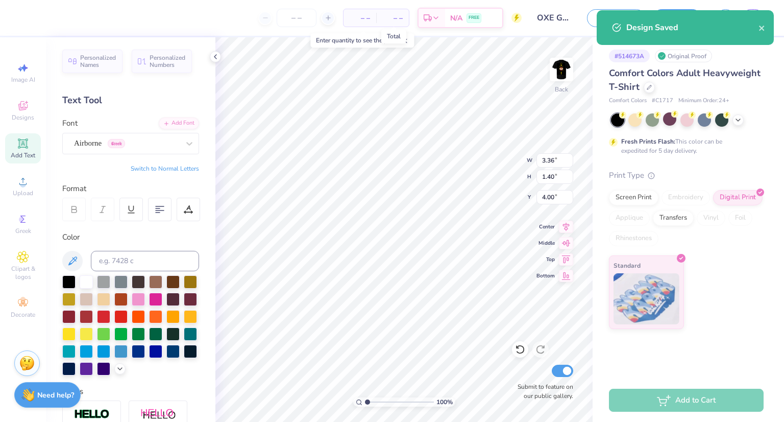
click at [396, 18] on span "– –" at bounding box center [392, 18] width 20 height 11
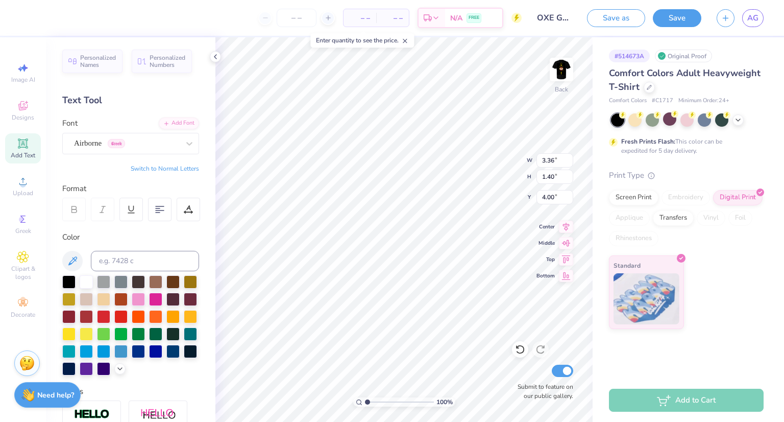
click at [400, 15] on span "– –" at bounding box center [392, 18] width 20 height 11
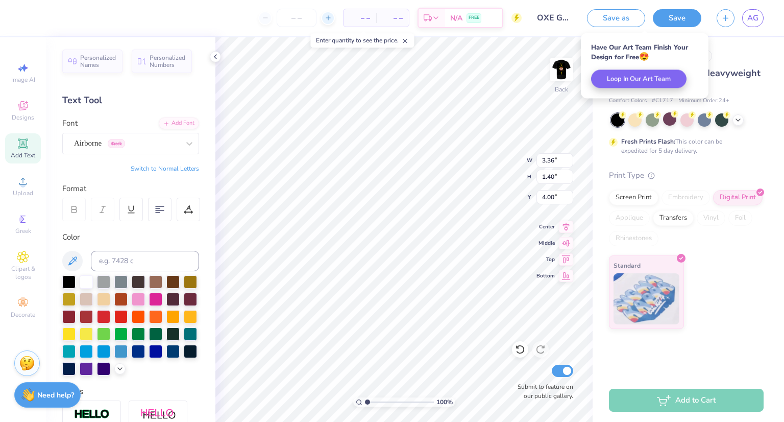
click at [324, 16] on div at bounding box center [328, 18] width 14 height 14
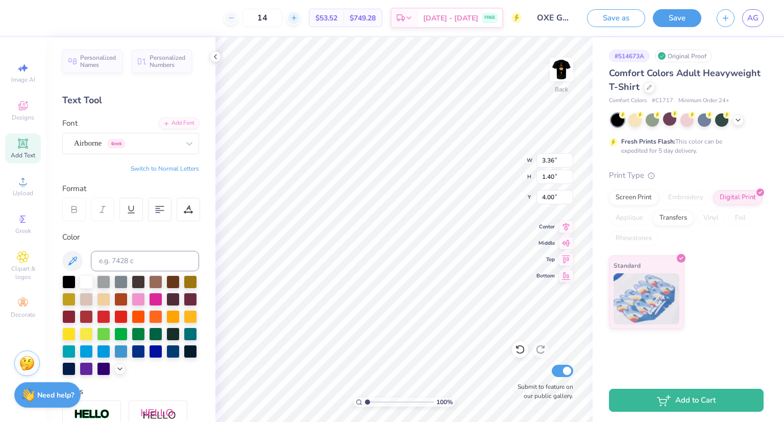
click at [301, 19] on div at bounding box center [294, 18] width 14 height 14
type input "15"
click at [643, 194] on div "Screen Print" at bounding box center [634, 195] width 50 height 15
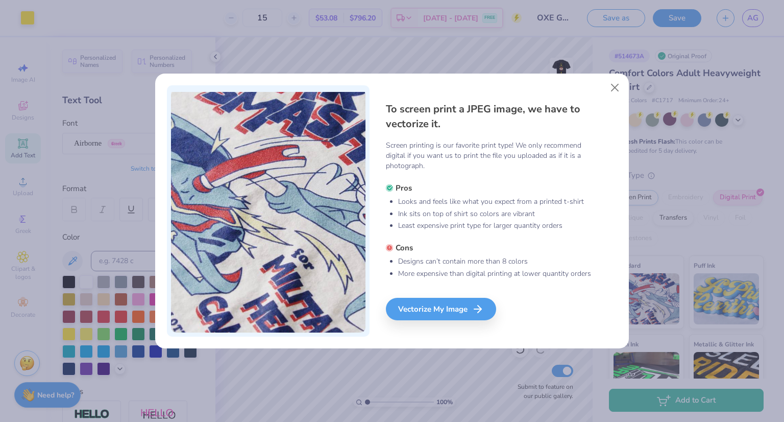
click at [447, 297] on div "To screen print a JPEG image, we have to vectorize it. Screen printing is our f…" at bounding box center [502, 211] width 232 height 252
click at [446, 312] on div "Vectorize My Image" at bounding box center [442, 309] width 110 height 22
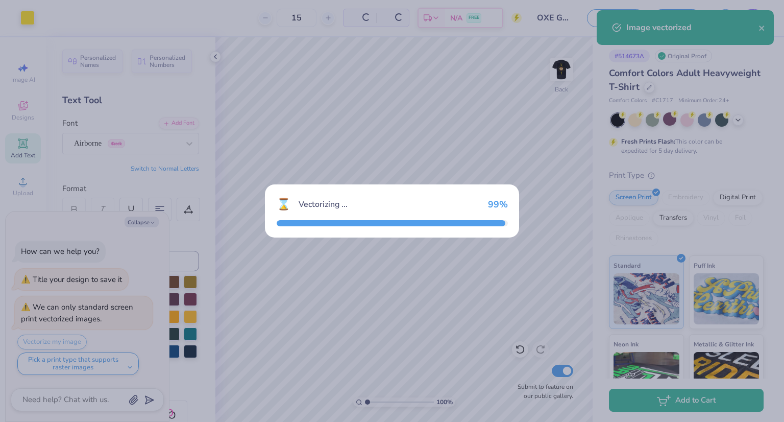
type textarea "x"
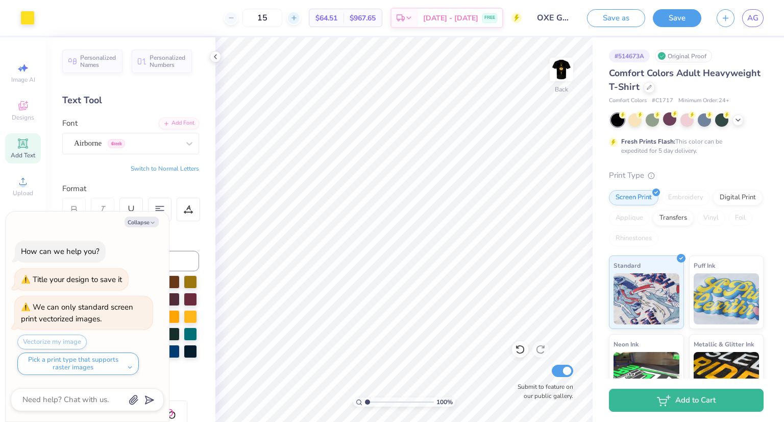
click at [298, 15] on icon at bounding box center [293, 17] width 7 height 7
click at [277, 13] on div "17" at bounding box center [296, 18] width 77 height 18
click at [277, 15] on input "107" at bounding box center [257, 18] width 40 height 18
type input "17"
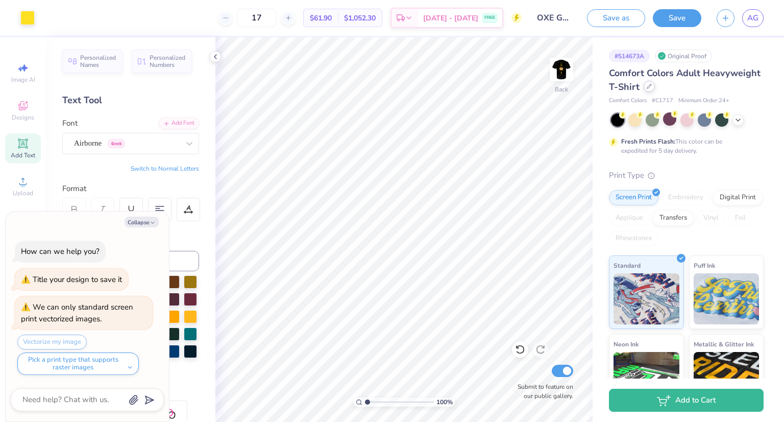
click at [652, 86] on icon at bounding box center [649, 86] width 5 height 5
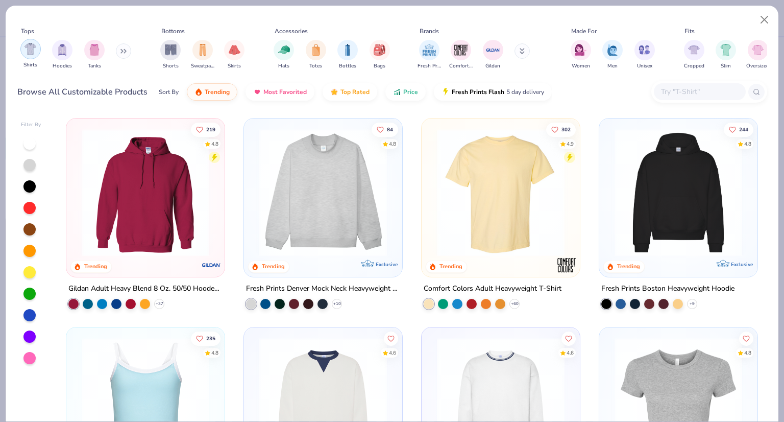
click at [27, 51] on img "filter for Shirts" at bounding box center [30, 49] width 12 height 12
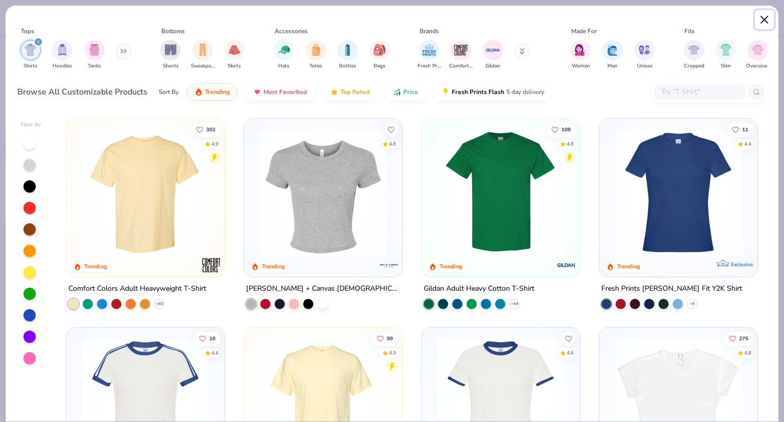
click at [761, 16] on button "Close" at bounding box center [764, 19] width 19 height 19
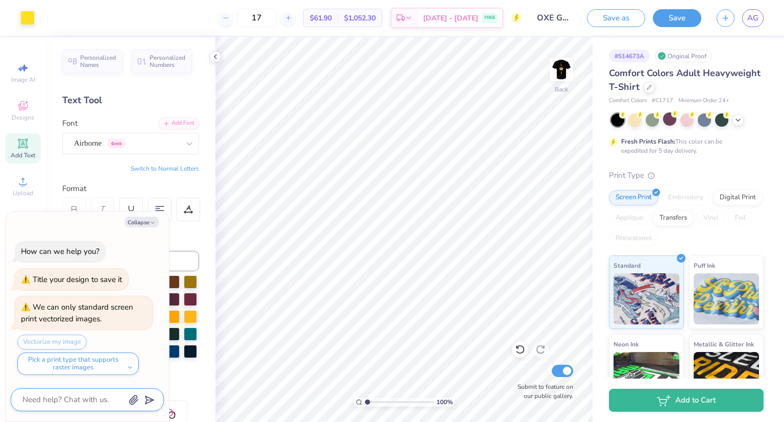
click at [88, 399] on textarea at bounding box center [73, 400] width 104 height 14
type textarea "x"
type textarea "f"
type textarea "x"
type textarea "for"
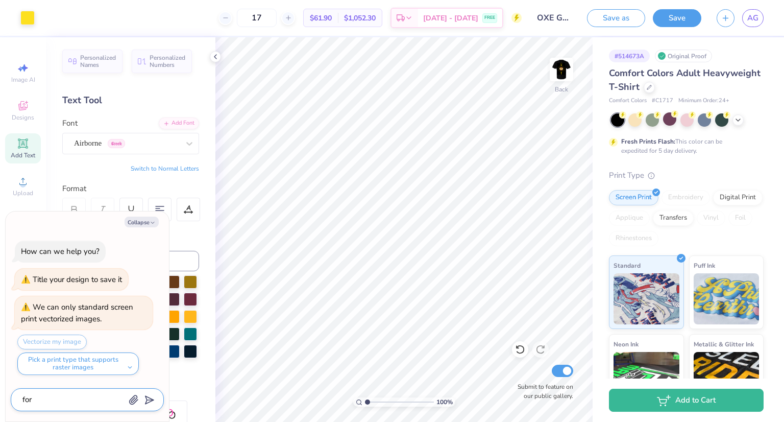
type textarea "x"
type textarea "for"
type textarea "x"
type textarea "for sm"
type textarea "x"
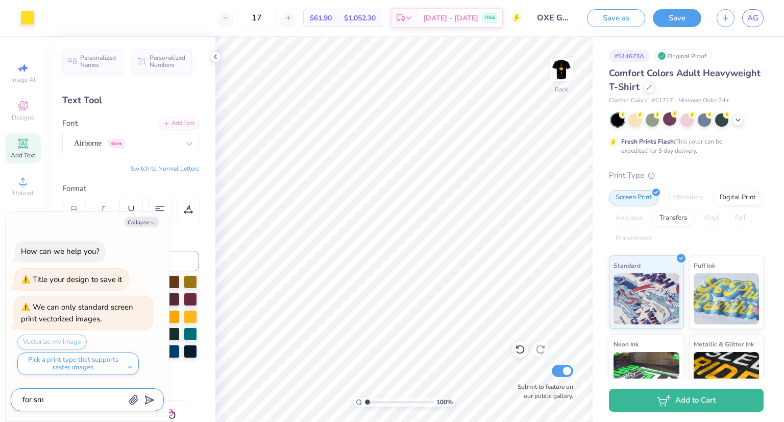
type textarea "for sma"
type textarea "x"
type textarea "for smal"
type textarea "x"
type textarea "for smalle"
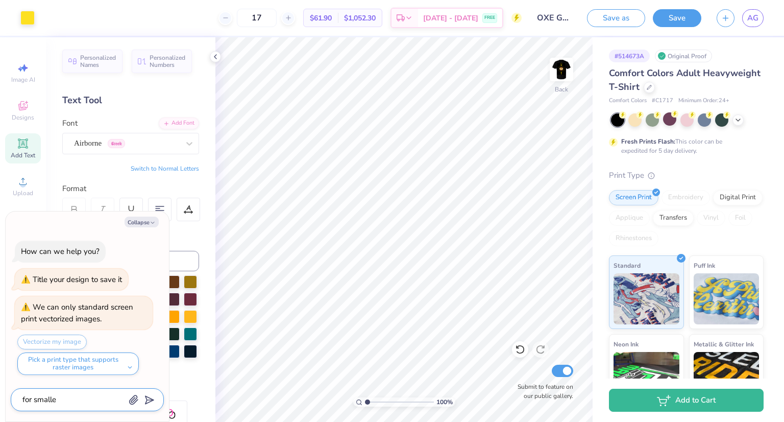
type textarea "x"
type textarea "for smaller"
type textarea "x"
type textarea "for smaller"
type textarea "x"
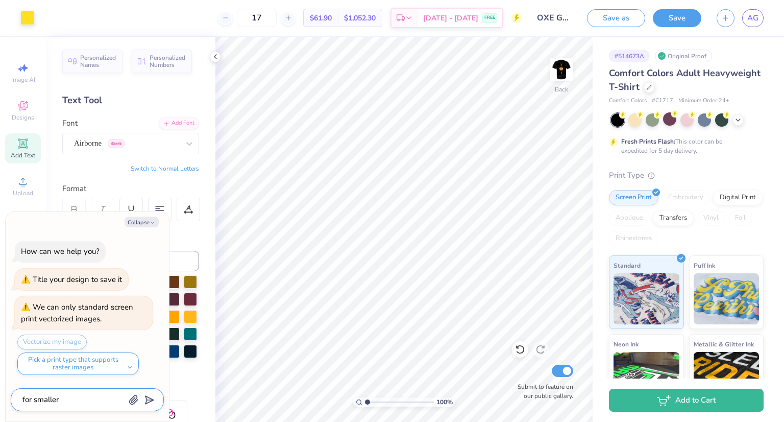
type textarea "for smaller t"
type textarea "x"
type textarea "for smaller ts"
type textarea "x"
type textarea "for smaller tsi"
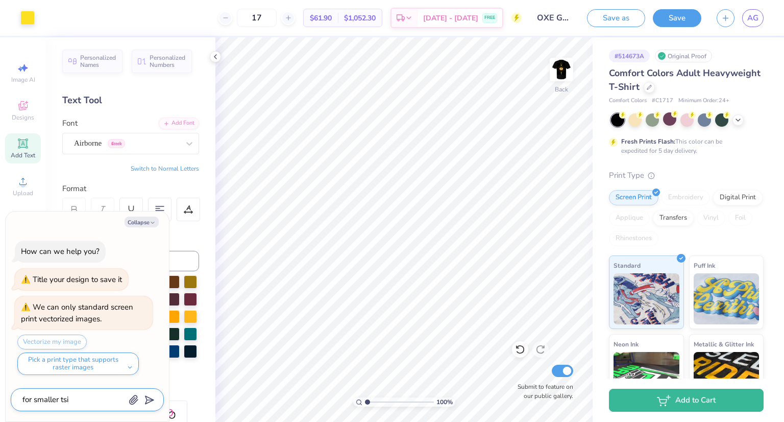
type textarea "x"
type textarea "for smaller ts"
type textarea "x"
type textarea "for smaller tsh"
type textarea "x"
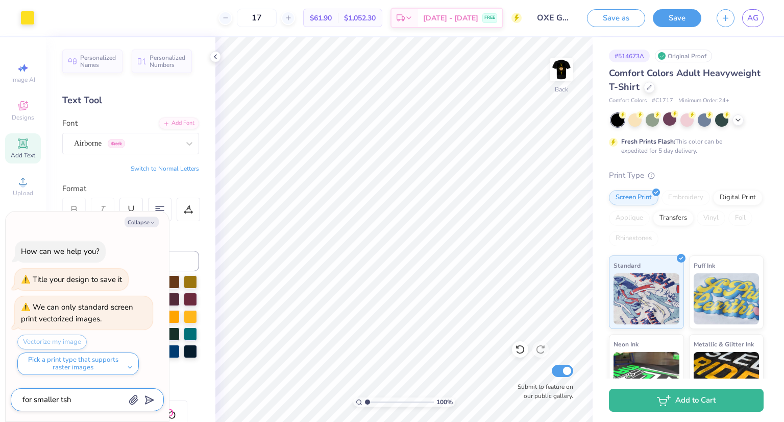
type textarea "for smaller tshi"
type textarea "x"
type textarea "for smaller tshir"
type textarea "x"
type textarea "for smaller tshirt"
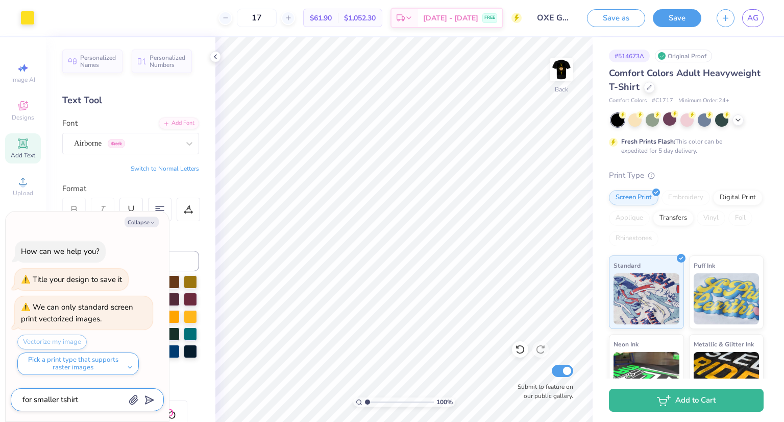
type textarea "x"
type textarea "for smaller tshirt"
type textarea "x"
type textarea "for smaller tshirt o"
type textarea "x"
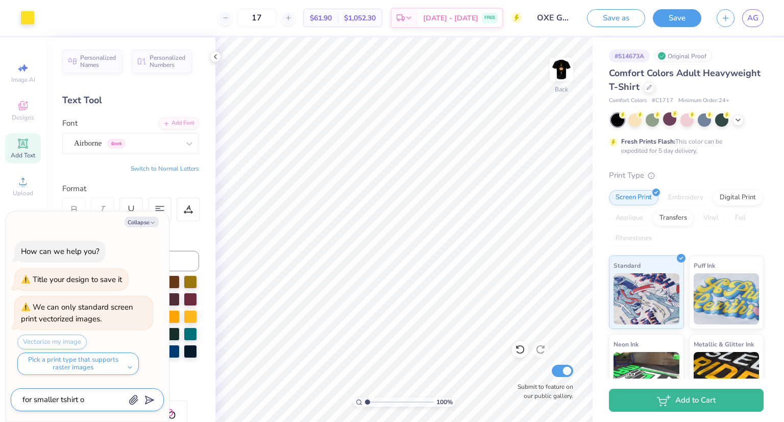
type textarea "for smaller tshirt or"
type textarea "x"
type textarea "for smaller tshirt ord"
type textarea "x"
type textarea "for smaller tshirt ordr"
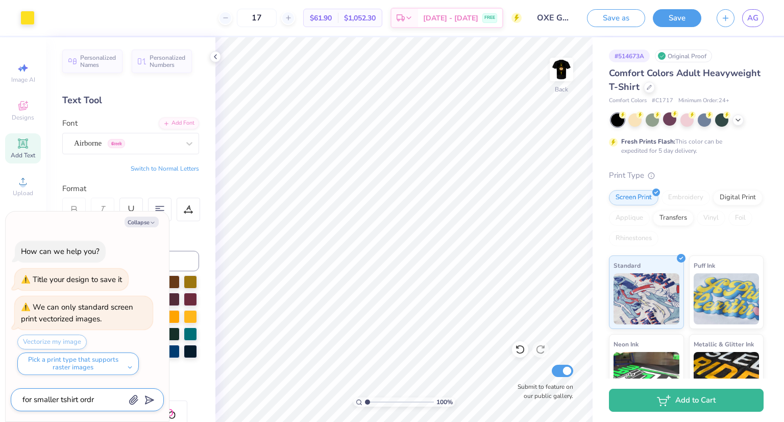
type textarea "x"
type textarea "for smaller tshirt orde"
type textarea "x"
type textarea "for smaller tshirt order"
type textarea "x"
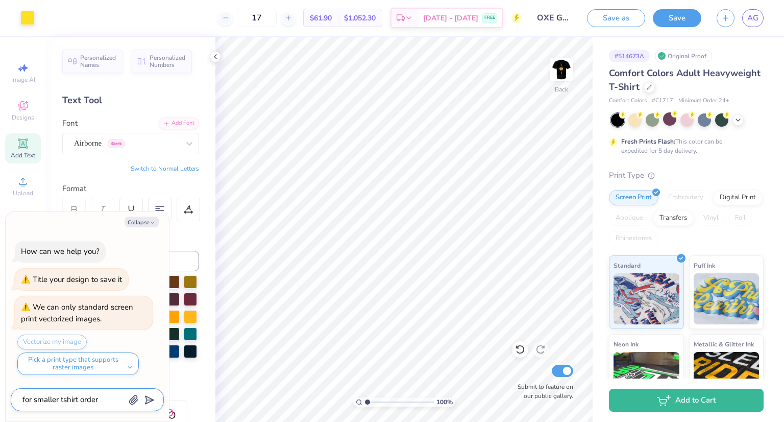
type textarea "for smaller tshirt orders"
type textarea "x"
type textarea "for smaller tshirt orders,"
type textarea "x"
type textarea "for smaller tshirt orders, w"
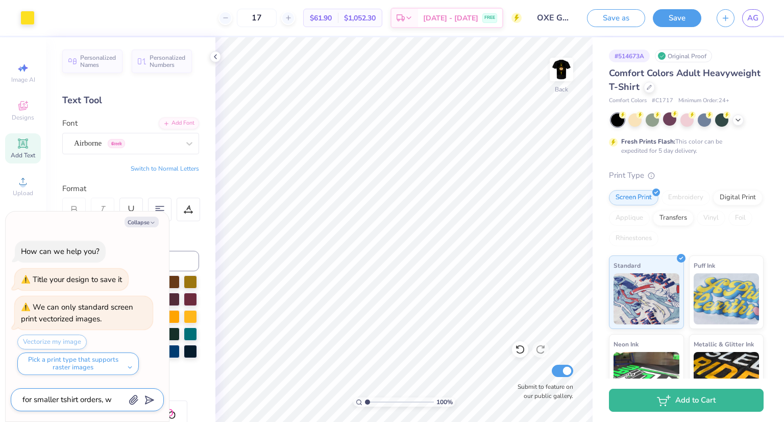
type textarea "x"
type textarea "for smaller tshirt orders, wh"
type textarea "x"
type textarea "for smaller tshirt orders, whi"
type textarea "x"
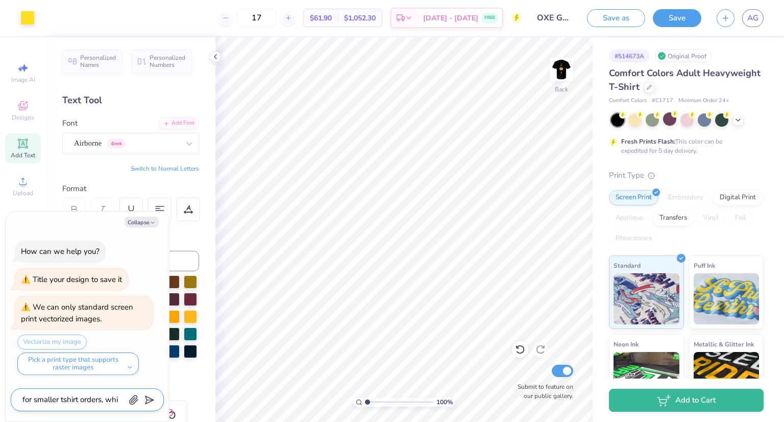
type textarea "for smaller tshirt orders, whic"
type textarea "x"
type textarea "for smaller tshirt orders, which"
type textarea "x"
type textarea "for smaller tshirt orders, which"
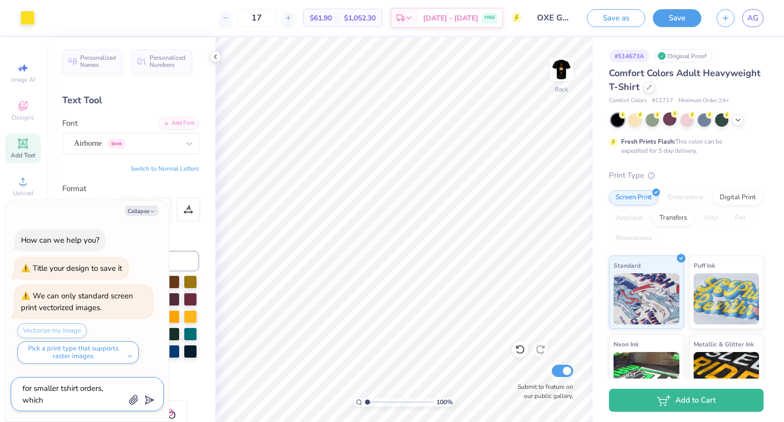
type textarea "x"
type textarea "for smaller tshirt orders, which s"
type textarea "x"
type textarea "for smaller tshirt orders, which sh"
type textarea "x"
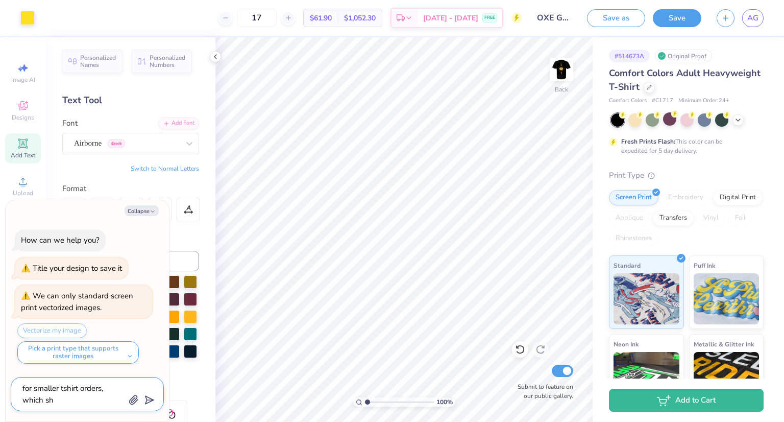
type textarea "for smaller tshirt orders, which shi"
type textarea "x"
type textarea "for smaller tshirt orders, which shir"
type textarea "x"
type textarea "for smaller tshirt orders, which shirt"
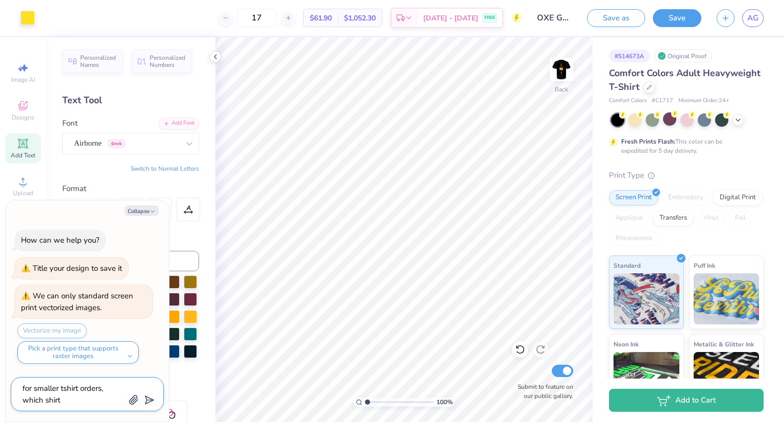
type textarea "x"
type textarea "for smaller tshirt orders, which shirt s"
type textarea "x"
type textarea "for smaller tshirt orders, which shirt sh"
type textarea "x"
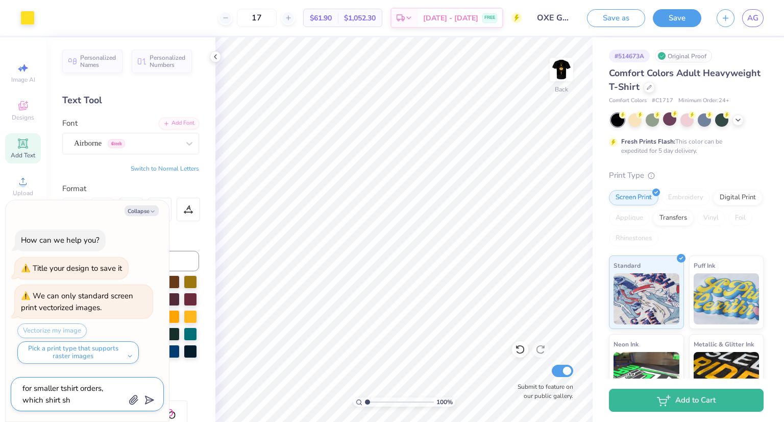
type textarea "for smaller tshirt orders, which shirt sho"
type textarea "x"
type textarea "for smaller tshirt orders, which shirt shou"
type textarea "x"
type textarea "for smaller tshirt orders, which shirt shoul"
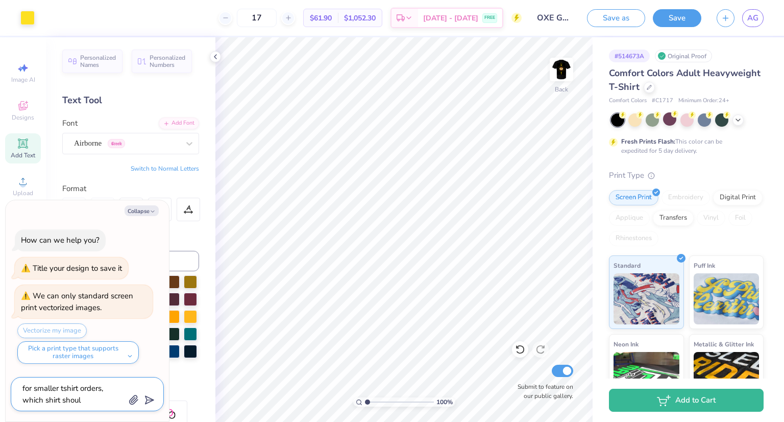
type textarea "x"
type textarea "for smaller tshirt orders, which shirt should"
type textarea "x"
type textarea "for smaller tshirt orders, which shirt should"
type textarea "x"
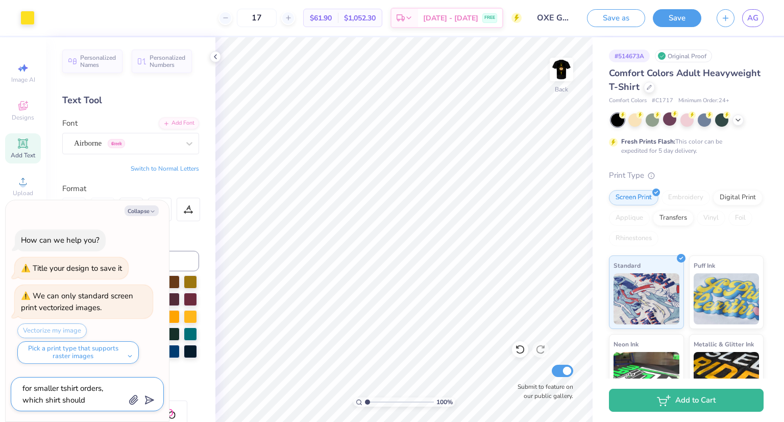
type textarea "for smaller tshirt orders, which shirt should i"
type textarea "x"
type textarea "for smaller tshirt orders, which shirt should i"
type textarea "x"
type textarea "for smaller tshirt orders, which shirt should i u"
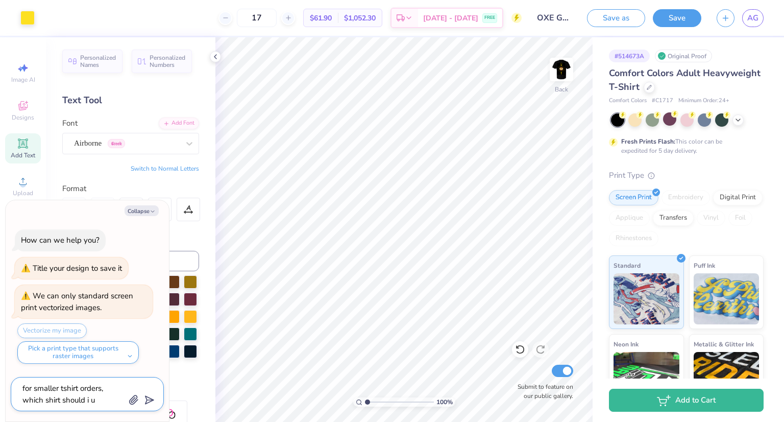
type textarea "x"
type textarea "for smaller tshirt orders, which shirt should i us"
type textarea "x"
type textarea "for smaller tshirt orders, which shirt should i use"
type textarea "x"
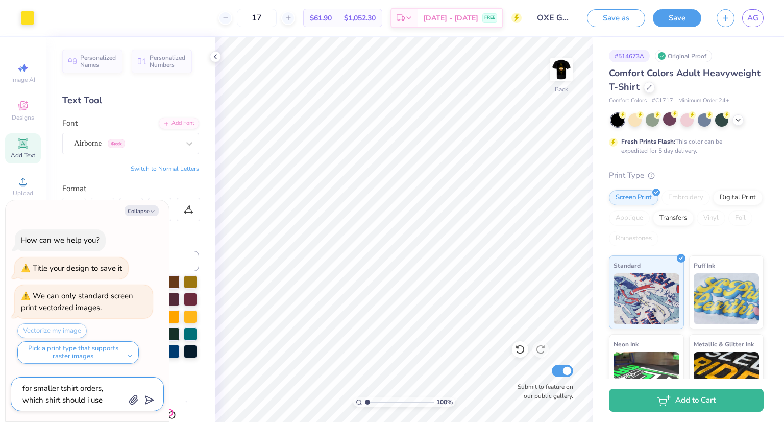
type textarea "for smaller tshirt orders, which shirt should i use s"
type textarea "x"
type textarea "for smaller tshirt orders, which shirt should i use so"
type textarea "x"
type textarea "for smaller tshirt orders, which shirt should i use so i"
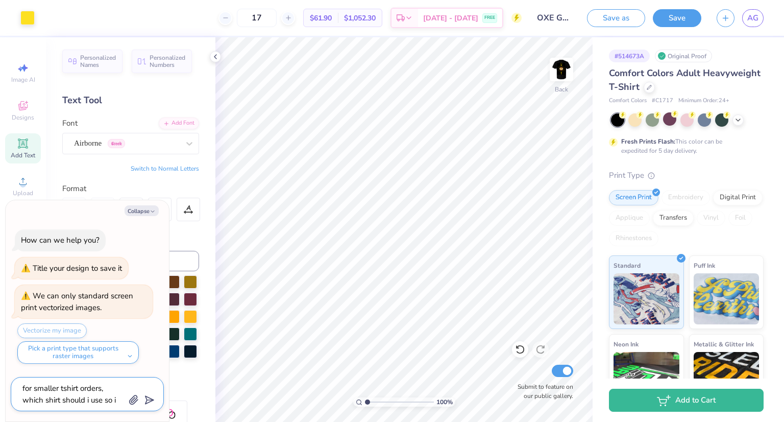
type textarea "x"
type textarea "for smaller tshirt orders, which shirt should i use so it"
type textarea "x"
type textarea "for smaller tshirt orders, which shirt should i use so it"
type textarea "x"
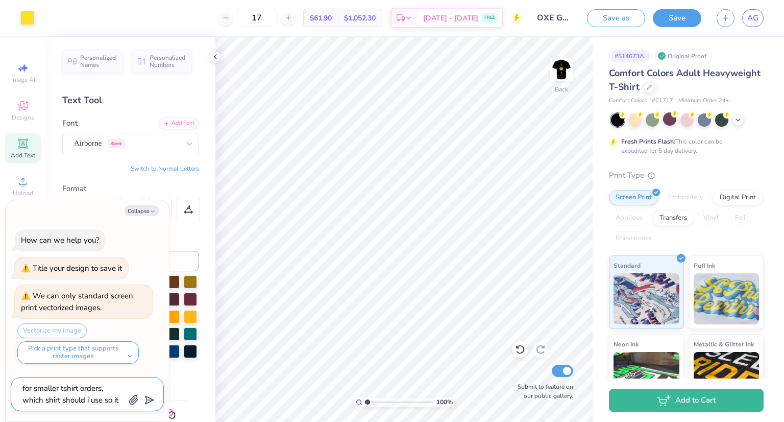
type textarea "for smaller tshirt orders, which shirt should i use so it i"
type textarea "x"
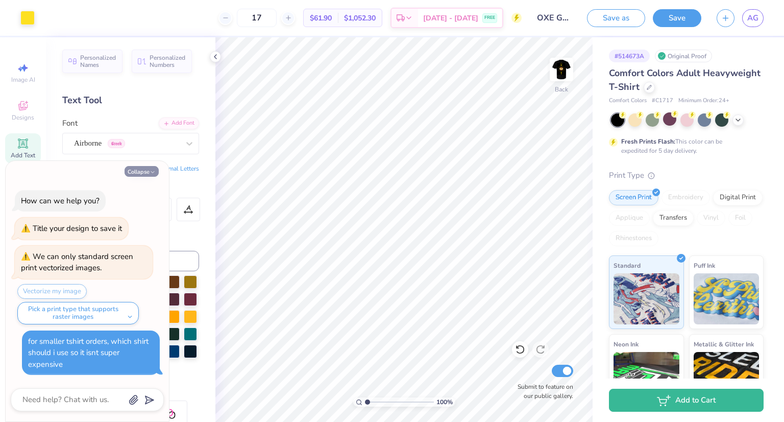
click at [147, 172] on button "Collapse" at bounding box center [142, 171] width 34 height 11
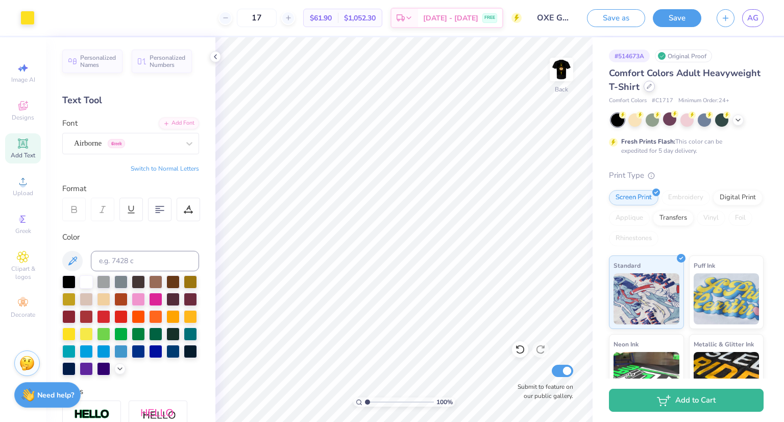
click at [655, 85] on div at bounding box center [649, 86] width 11 height 11
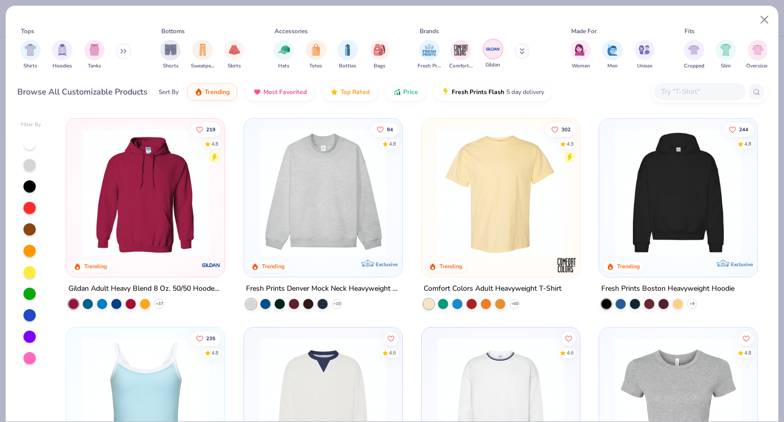
click at [494, 49] on img "filter for Gildan" at bounding box center [492, 48] width 15 height 15
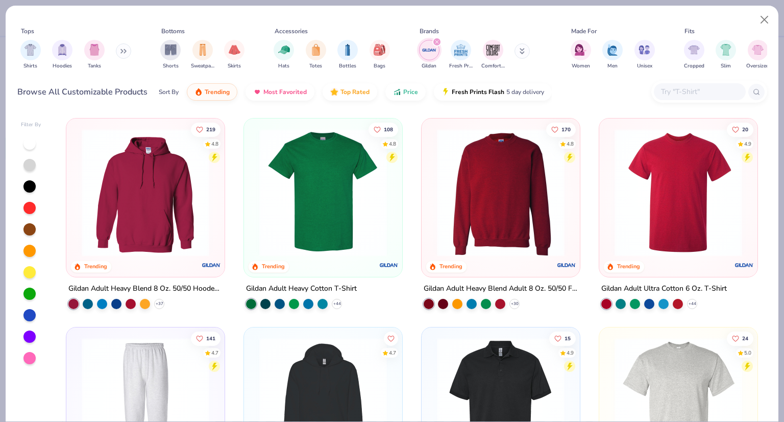
click at [346, 215] on img at bounding box center [323, 193] width 138 height 128
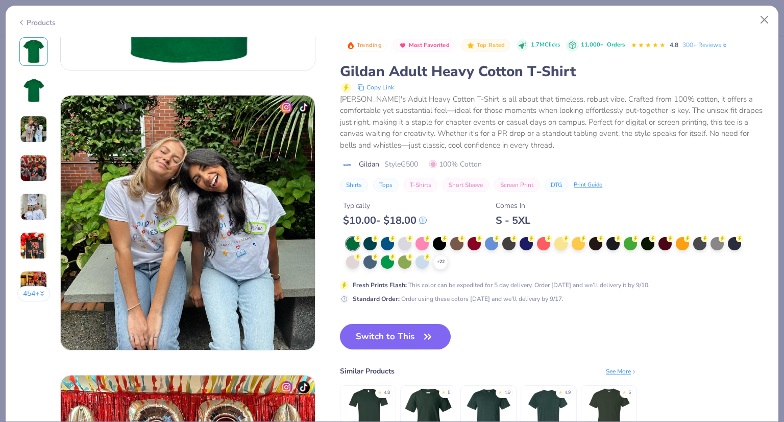
scroll to position [501, 0]
click at [376, 394] on img at bounding box center [368, 411] width 48 height 48
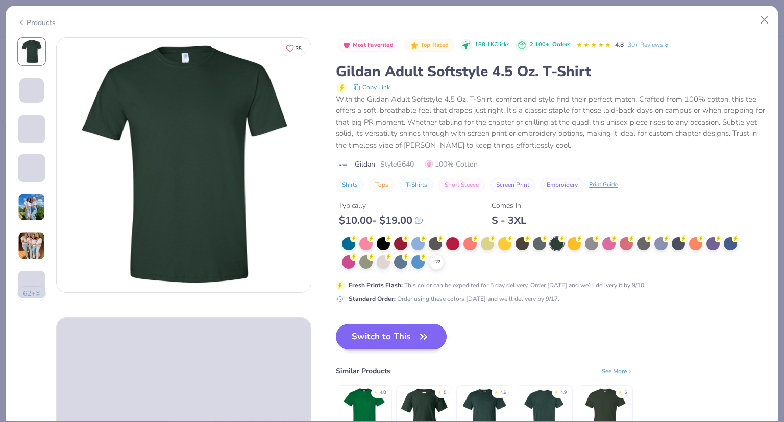
scroll to position [24, 0]
click at [386, 333] on button "Switch to This" at bounding box center [391, 337] width 111 height 26
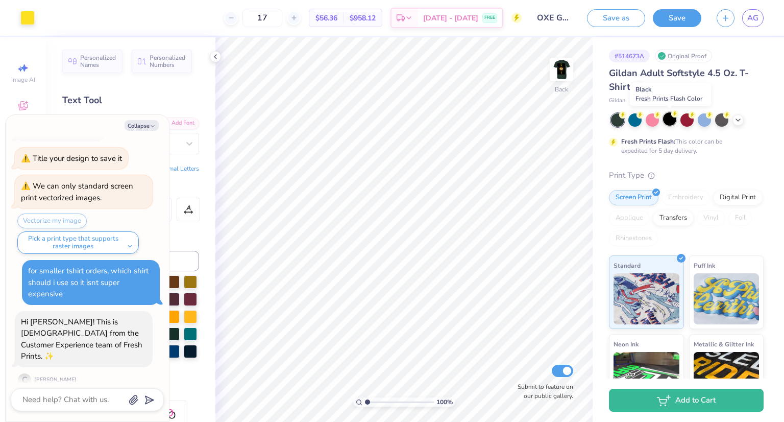
click at [671, 120] on div at bounding box center [669, 118] width 13 height 13
click at [569, 371] on input "Submit to feature on our public gallery." at bounding box center [562, 370] width 21 height 12
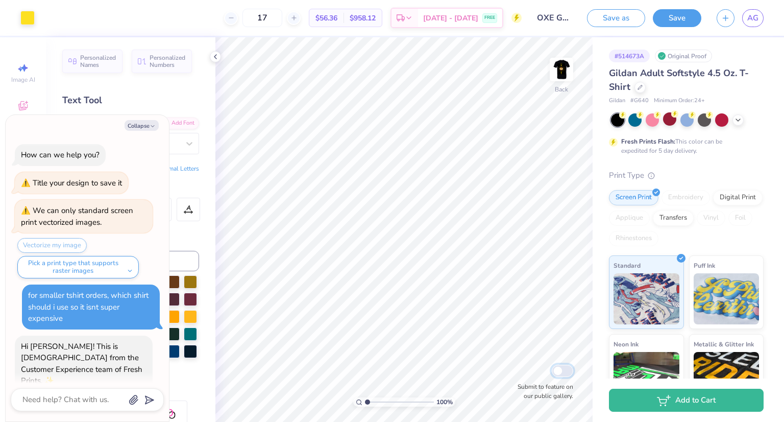
scroll to position [24, 0]
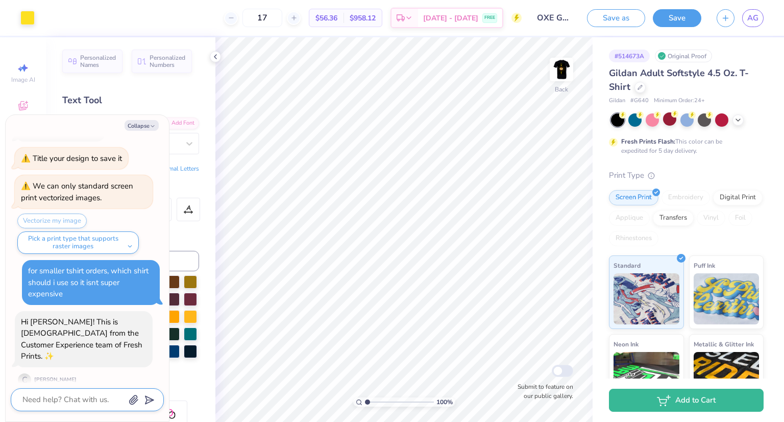
click at [71, 399] on textarea at bounding box center [73, 400] width 104 height 14
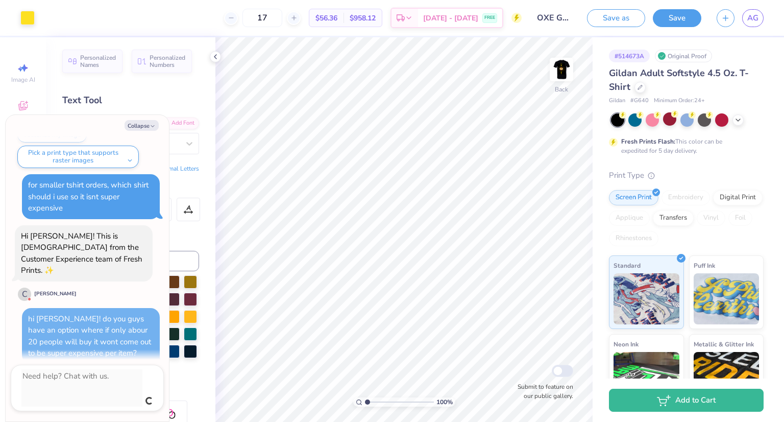
scroll to position [87, 0]
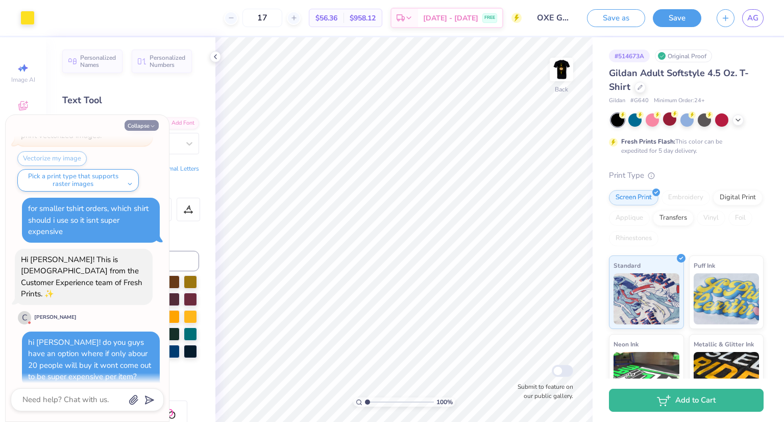
click at [141, 123] on button "Collapse" at bounding box center [142, 125] width 34 height 11
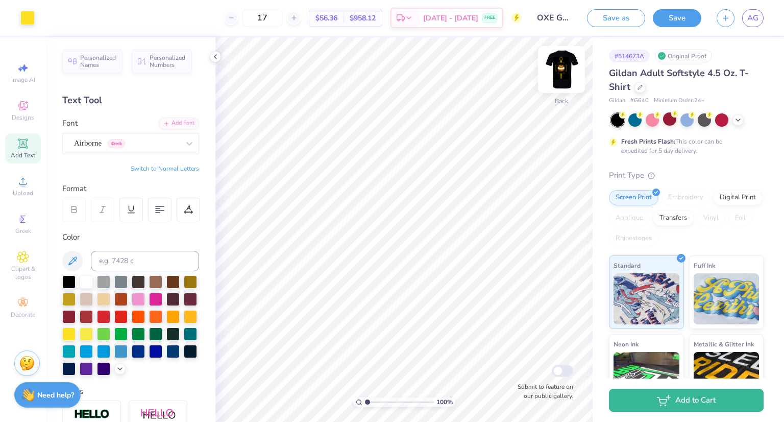
click at [568, 74] on img at bounding box center [561, 69] width 41 height 41
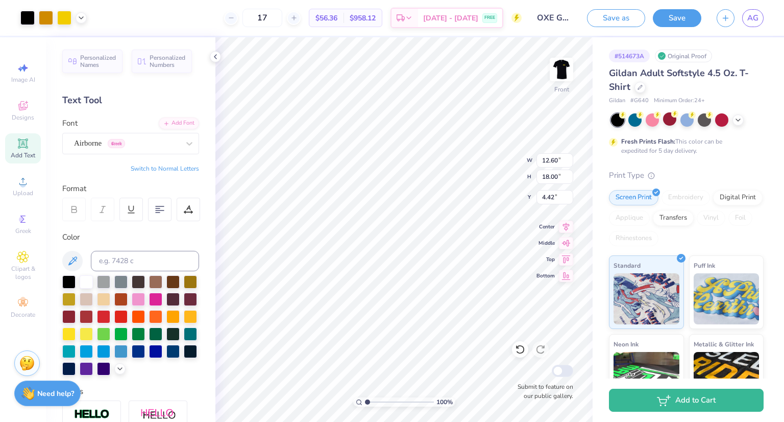
click at [49, 397] on strong "Need help?" at bounding box center [55, 393] width 37 height 10
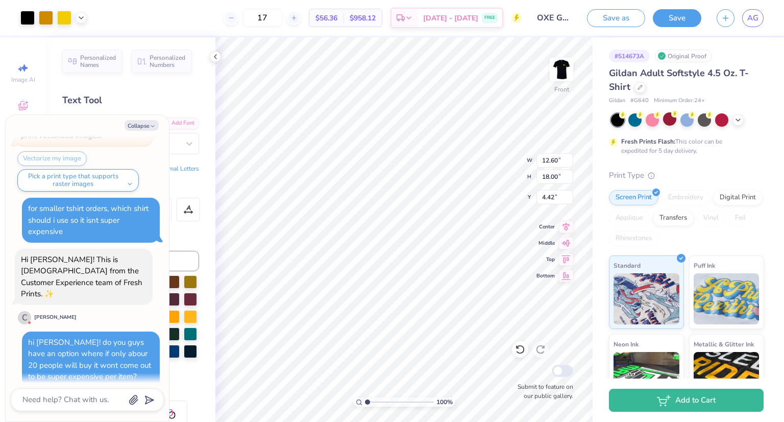
scroll to position [86, 0]
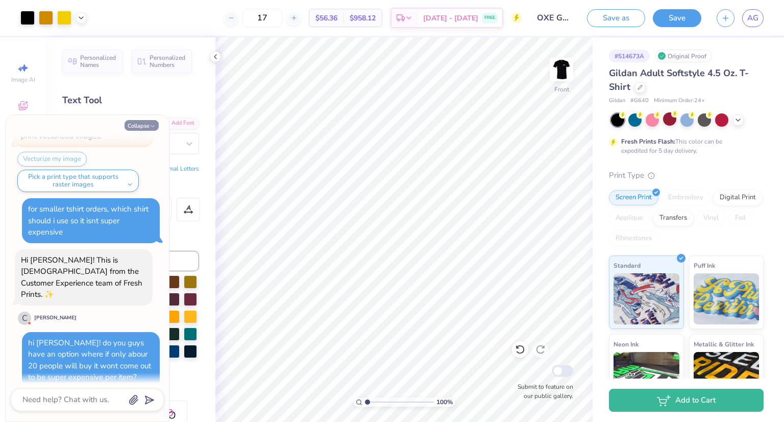
click at [135, 124] on button "Collapse" at bounding box center [142, 125] width 34 height 11
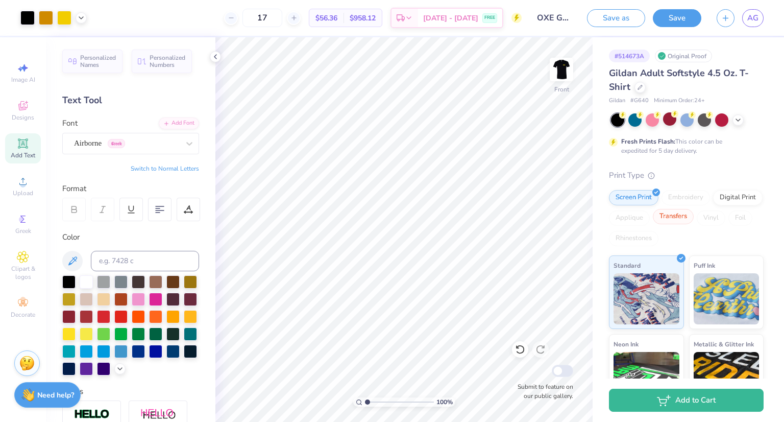
click at [694, 219] on div "Transfers" at bounding box center [673, 216] width 41 height 15
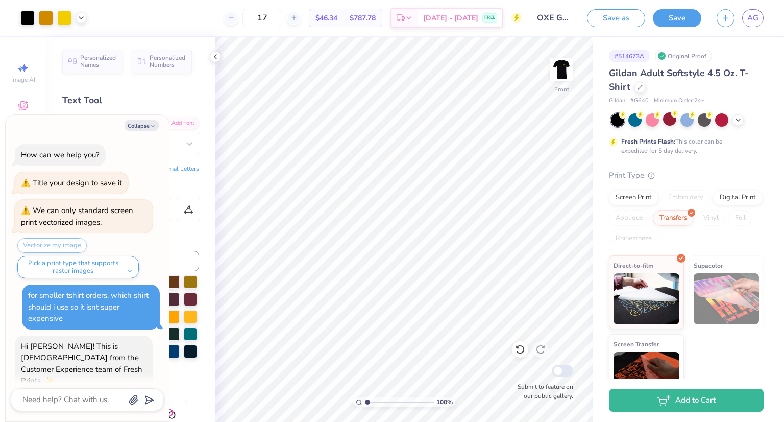
scroll to position [204, 0]
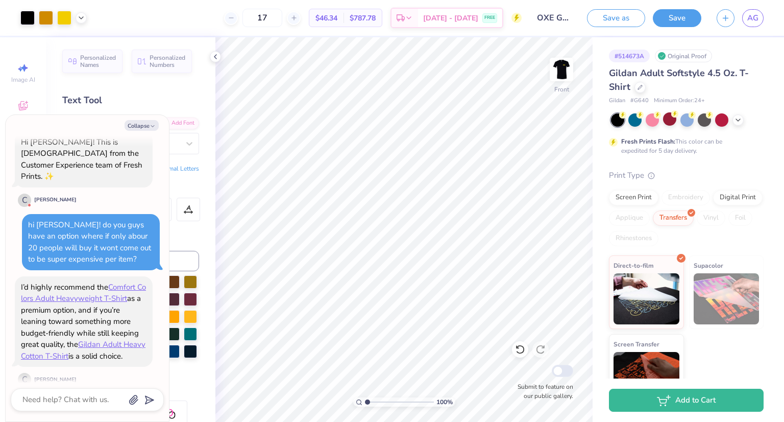
click at [70, 407] on div at bounding box center [87, 399] width 153 height 23
click at [67, 403] on textarea at bounding box center [73, 400] width 104 height 14
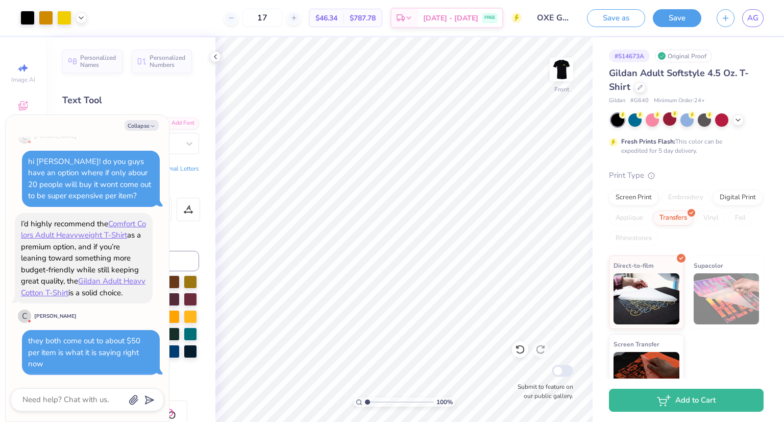
scroll to position [255, 0]
